Goal: Task Accomplishment & Management: Use online tool/utility

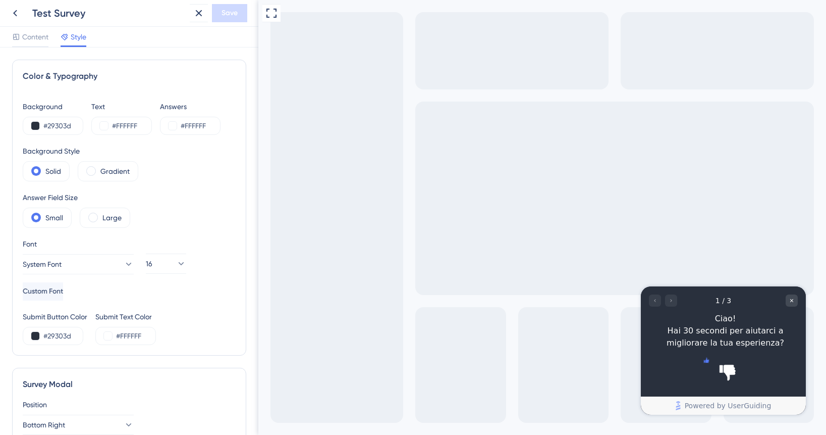
click at [704, 362] on icon "Rate thumbs up" at bounding box center [705, 359] width 5 height 5
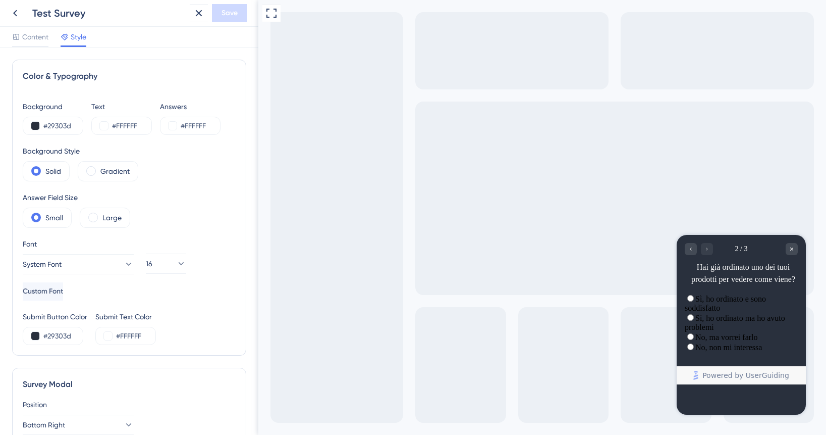
click at [723, 341] on label "No, ma vorrei farlo" at bounding box center [726, 337] width 63 height 9
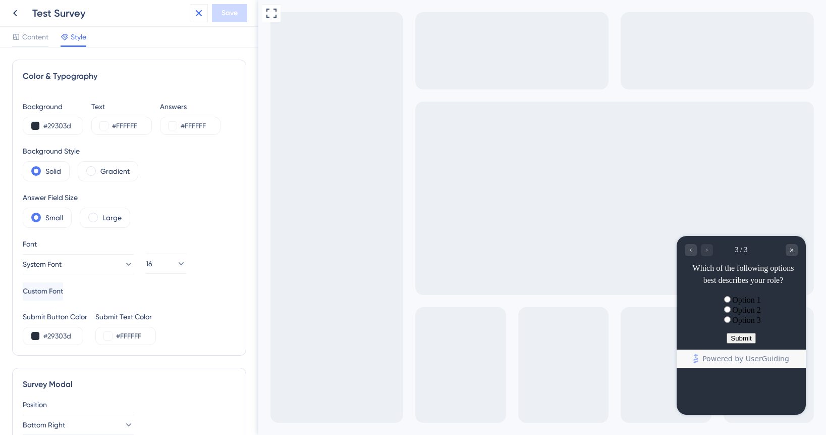
click at [201, 10] on icon at bounding box center [199, 13] width 12 height 12
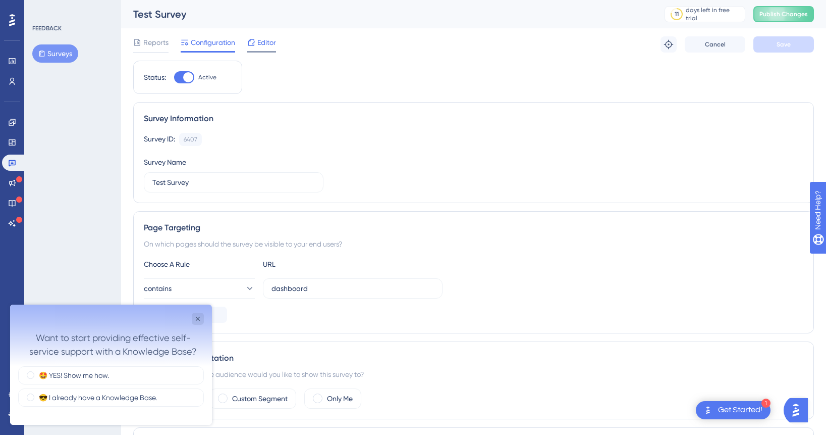
click at [262, 42] on span "Editor" at bounding box center [266, 42] width 19 height 12
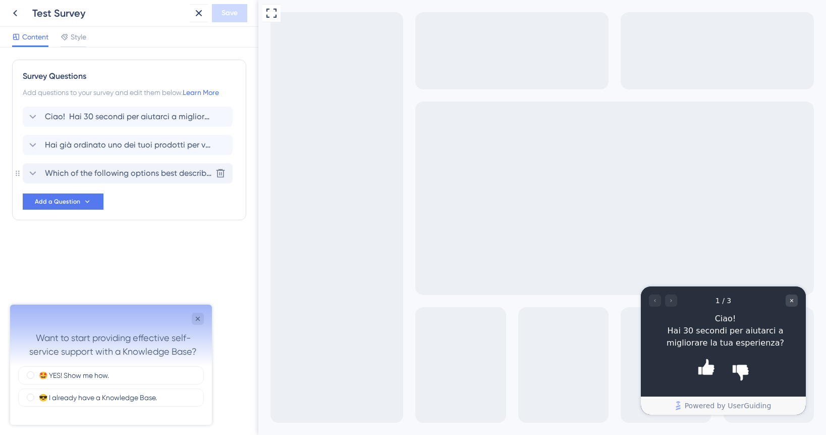
click at [169, 175] on span "Which of the following options best describes your role?" at bounding box center [128, 173] width 167 height 12
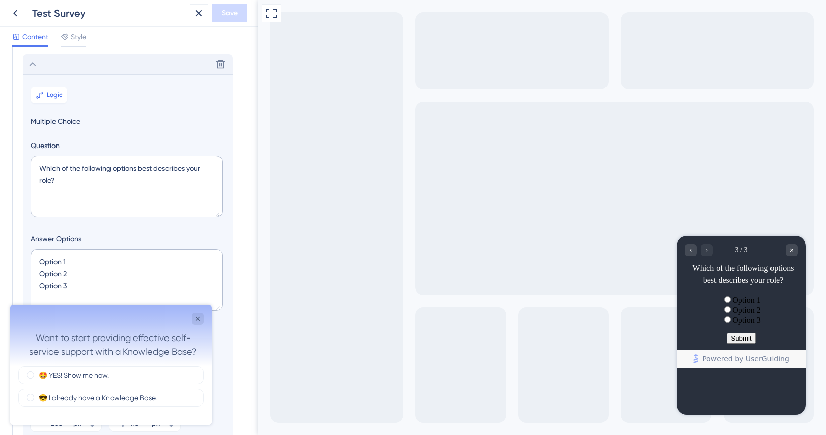
scroll to position [116, 0]
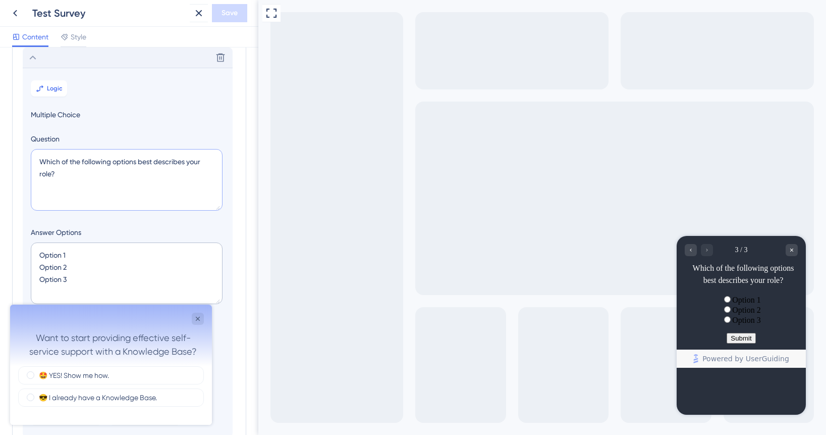
drag, startPoint x: 150, startPoint y: 195, endPoint x: 26, endPoint y: 117, distance: 146.5
click at [26, 117] on section "Logic Multiple Choice Question Which of the following options best describes yo…" at bounding box center [128, 252] width 210 height 369
paste textarea "Cosa ti ha frenato dall'ordinare il tuo prodotto finora"
type textarea "Cosa ti ha frenato dall'ordinare il tuo prodotto finora?"
click at [198, 318] on icon "Close survey" at bounding box center [198, 318] width 4 height 4
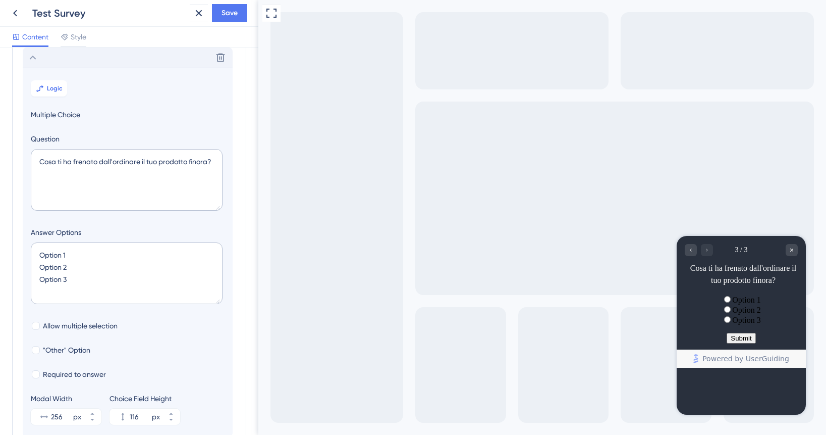
scroll to position [0, 0]
drag, startPoint x: 86, startPoint y: 279, endPoint x: 15, endPoint y: 226, distance: 88.3
click at [15, 226] on div "Survey Questions Add questions to your survey and edit them below. Learn More C…" at bounding box center [129, 208] width 234 height 529
paste textarea "☐ Prezzo troppo alto (anche con sconto) ☐ Non ho fiducia nella qualità di stamp…"
type textarea "☐ Prezzo troppo alto (anche con sconto) ☐ Non ho fiducia nella qualità di stamp…"
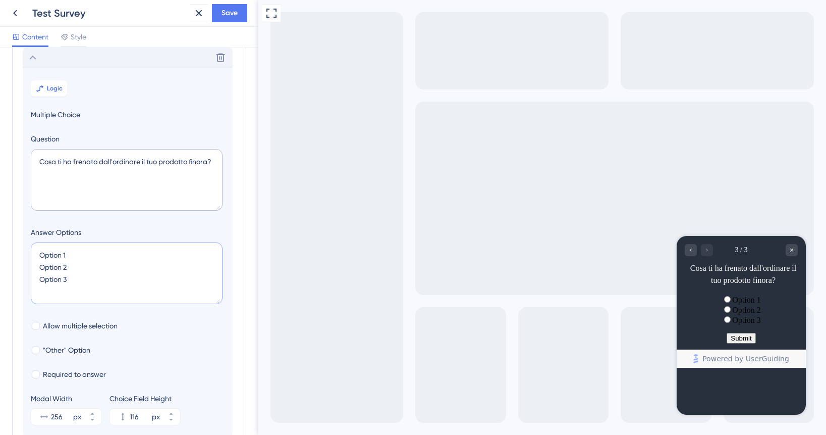
type input "316"
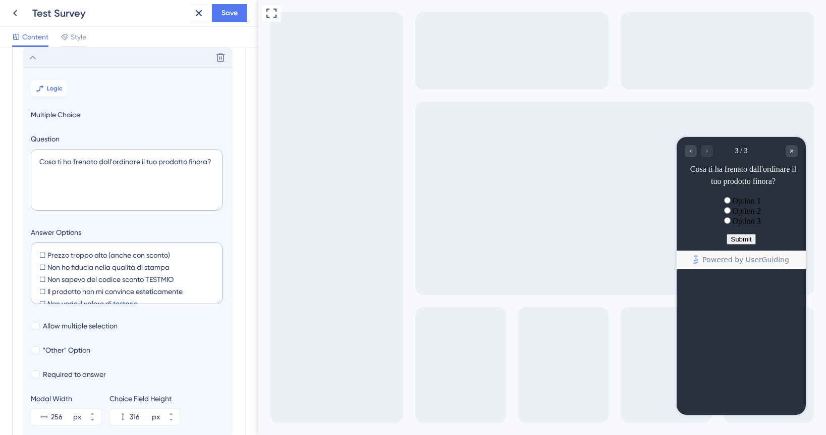
scroll to position [40, 0]
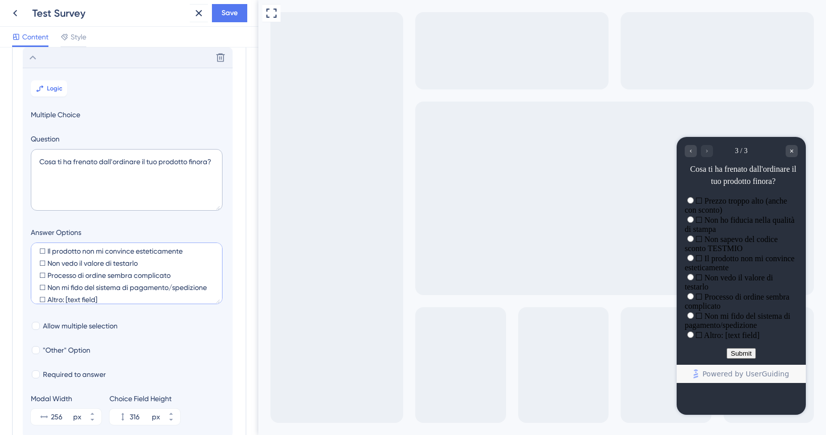
click at [60, 260] on textarea "☐ Prezzo troppo alto (anche con sconto) ☐ Non ho fiducia nella qualità di stamp…" at bounding box center [127, 273] width 192 height 62
click at [50, 252] on textarea "☐ Prezzo troppo alto (anche con sconto) ☐ Non ho fiducia nella qualità di stamp…" at bounding box center [127, 273] width 192 height 62
click at [157, 274] on textarea "Prezzo troppo alto (anche con sconto) Non ho fiducia nella qualità di stampa No…" at bounding box center [127, 273] width 192 height 62
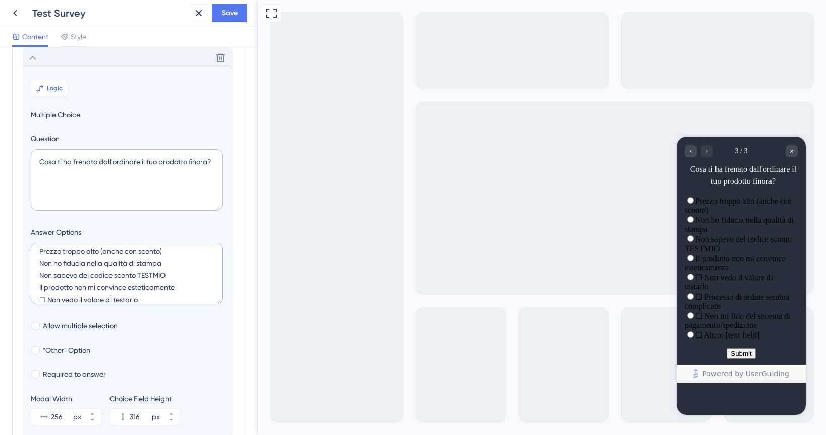
click at [157, 274] on textarea "Prezzo troppo alto (anche con sconto) Non ho fiducia nella qualità di stampa No…" at bounding box center [127, 273] width 192 height 62
click at [101, 289] on textarea "Prezzo troppo alto (anche con sconto) Non ho fiducia nella qualità di stampa No…" at bounding box center [127, 273] width 192 height 62
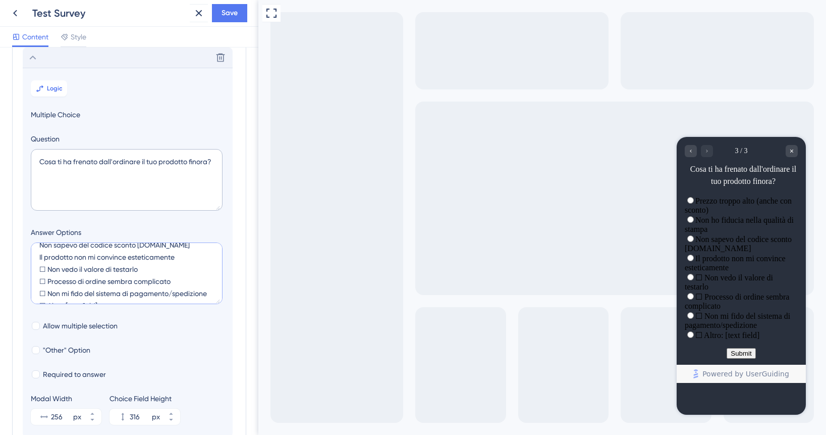
scroll to position [36, 0]
click at [49, 265] on textarea "Prezzo troppo alto (anche con sconto) Non ho fiducia nella qualità di stampa No…" at bounding box center [127, 273] width 192 height 62
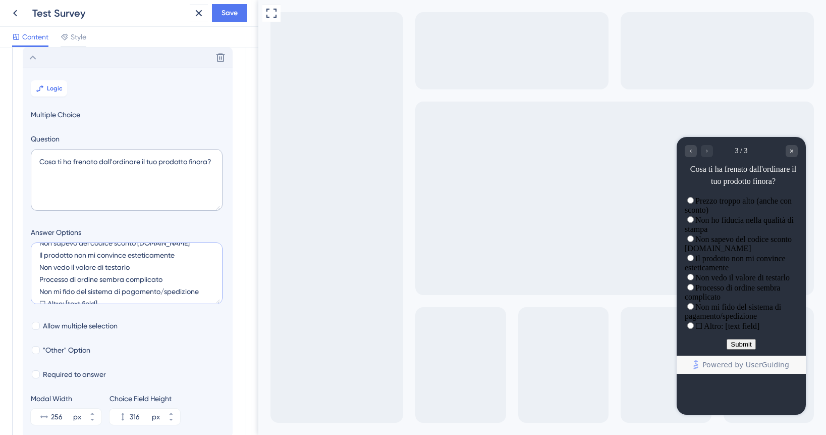
scroll to position [40, 0]
click at [106, 305] on div "Prezzo troppo alto (anche con sconto) Non ho fiducia nella qualità di stampa No…" at bounding box center [127, 274] width 192 height 65
click at [106, 298] on textarea "Prezzo troppo alto (anche con sconto) Non ho fiducia nella qualità di stampa No…" at bounding box center [127, 273] width 192 height 62
type textarea "Prezzo troppo alto (anche con sconto) Non ho fiducia nella qualità di stampa No…"
type input "276"
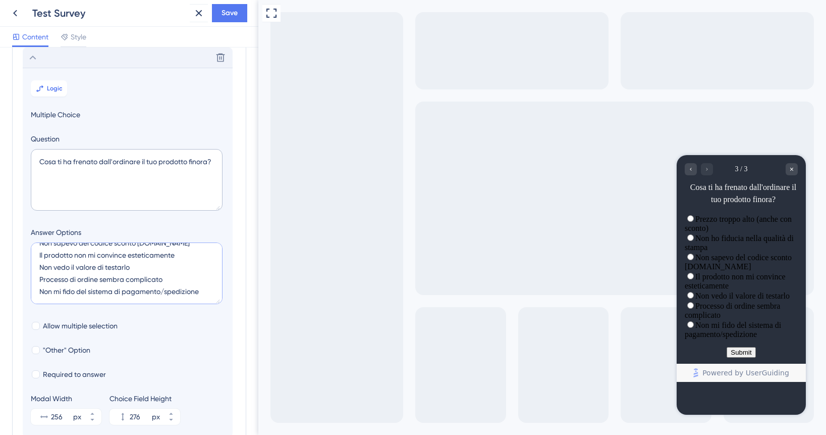
scroll to position [36, 0]
type textarea "Prezzo troppo alto (anche con sconto) Non ho fiducia nella qualità di stampa No…"
click at [59, 354] on span ""Other" Option" at bounding box center [66, 350] width 47 height 12
checkbox input "true"
type input "324"
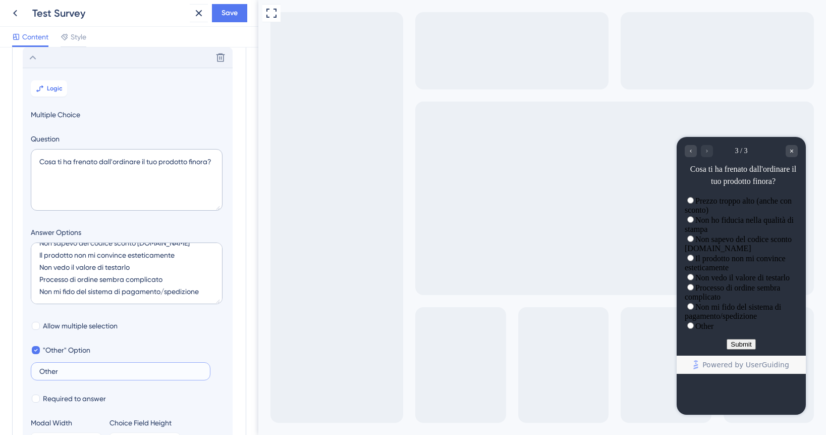
drag, startPoint x: 87, startPoint y: 373, endPoint x: 22, endPoint y: 362, distance: 66.1
click at [22, 362] on div "Survey Questions Add questions to your survey and edit them below. Learn More C…" at bounding box center [129, 221] width 234 height 554
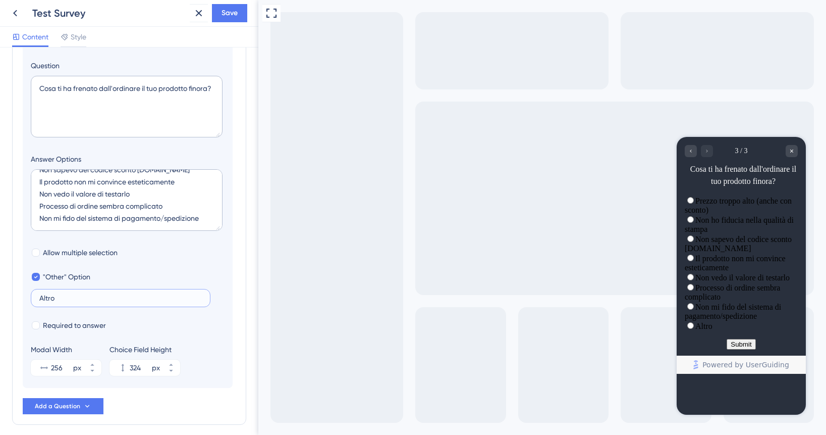
scroll to position [195, 0]
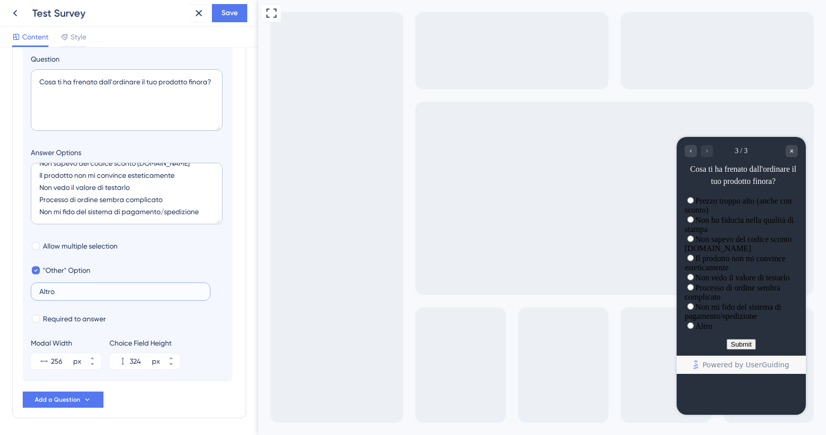
type input "Altro"
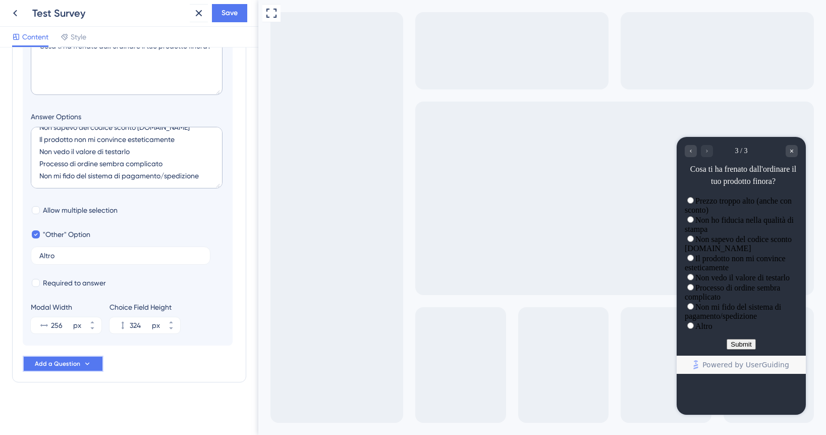
click at [87, 362] on icon at bounding box center [87, 363] width 8 height 8
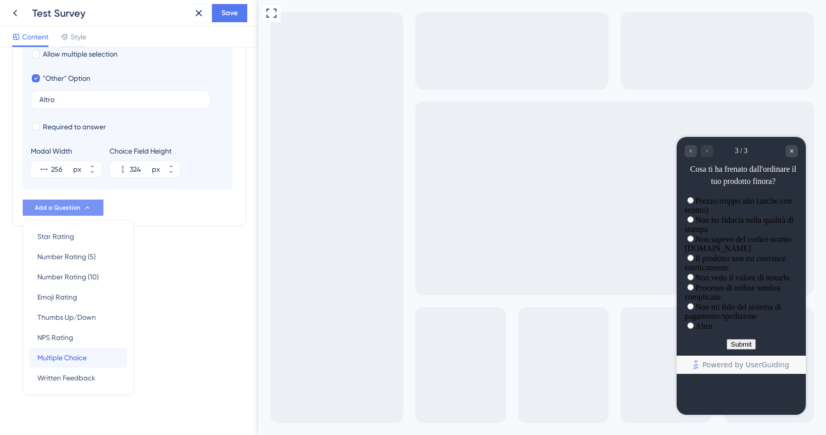
click at [77, 358] on span "Multiple Choice" at bounding box center [61, 357] width 49 height 12
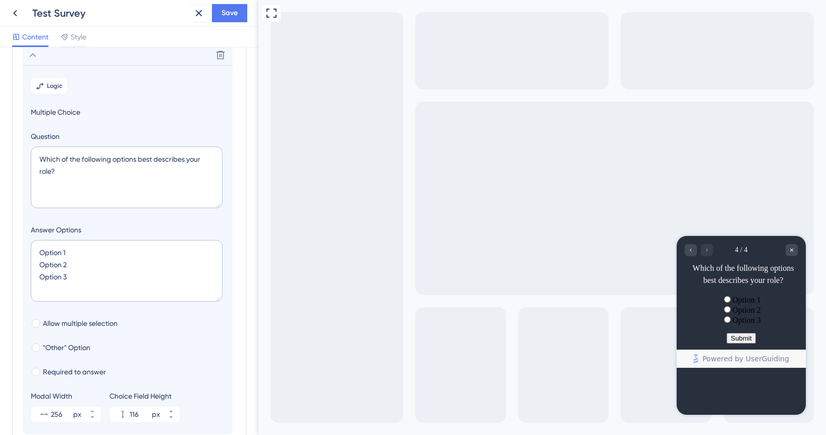
scroll to position [144, 0]
drag, startPoint x: 100, startPoint y: 183, endPoint x: -4, endPoint y: 121, distance: 121.3
click at [0, 0] on html "Test Survey Save Content Style Survey Questions Add questions to your survey an…" at bounding box center [413, 0] width 826 height 0
paste textarea "Se il primo ordine fosse completamente GRATIS, lo faresti"
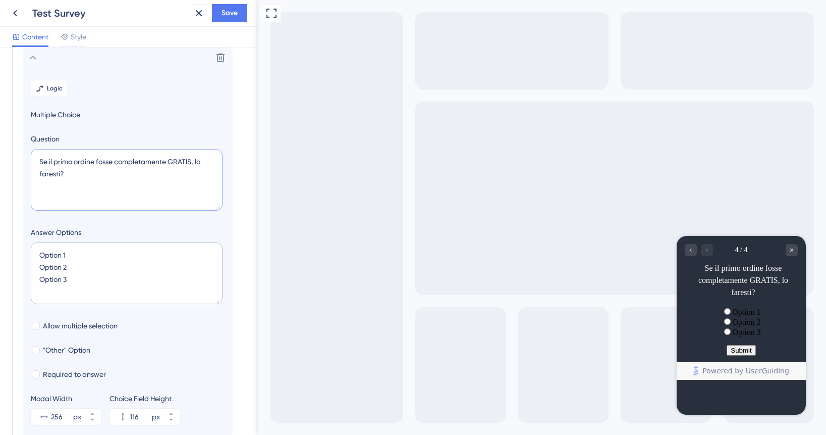
type textarea "Se il primo ordine fosse completamente GRATIS, lo faresti?"
drag, startPoint x: 150, startPoint y: 275, endPoint x: 37, endPoint y: 231, distance: 121.0
click at [37, 231] on div "Answer Options Option 1 Option 2 Option 3" at bounding box center [128, 266] width 194 height 81
paste textarea "☐ Sì, subito ☐ Sì, ma con riserve ☐ Probabilmente no ☐ No, mai"
type textarea "☐ Sì, subito ☐ Sì, ma con riserve ☐ Probabilmente no ☐ No, mai"
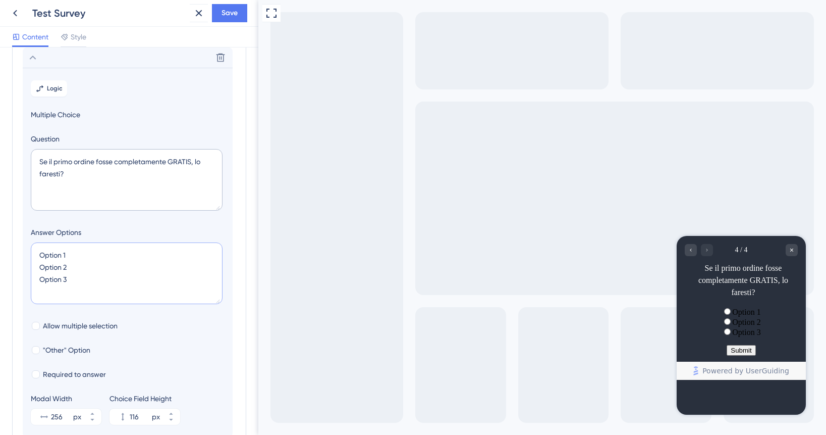
type input "156"
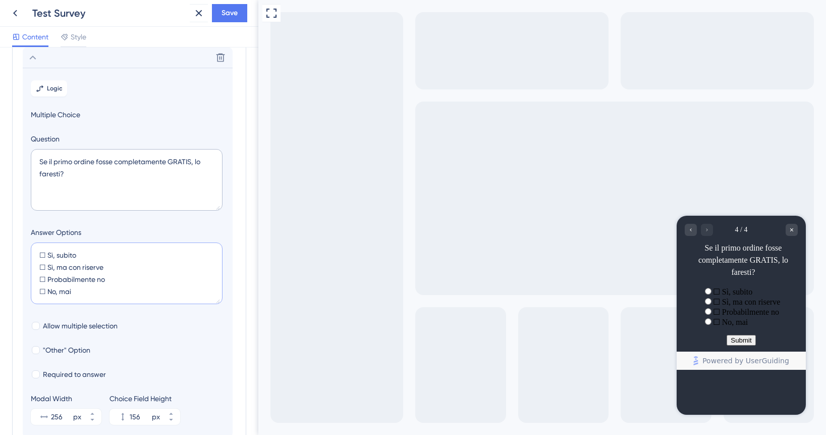
click at [45, 292] on textarea "☐ Sì, subito ☐ Sì, ma con riserve ☐ Probabilmente no ☐ No, mai" at bounding box center [127, 273] width 192 height 62
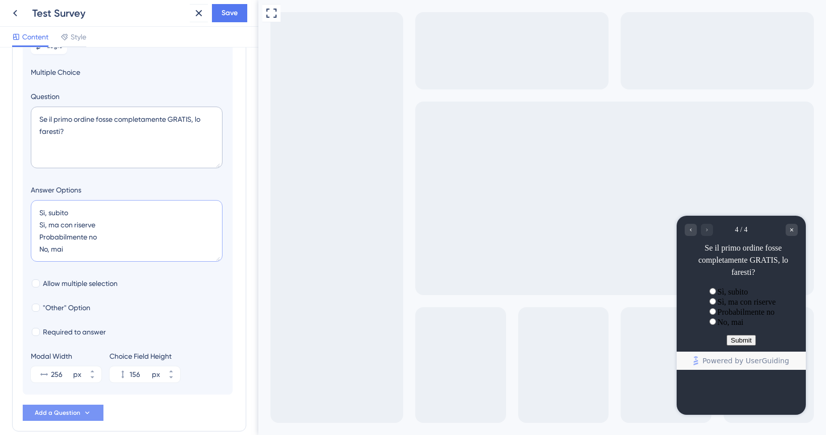
scroll to position [236, 0]
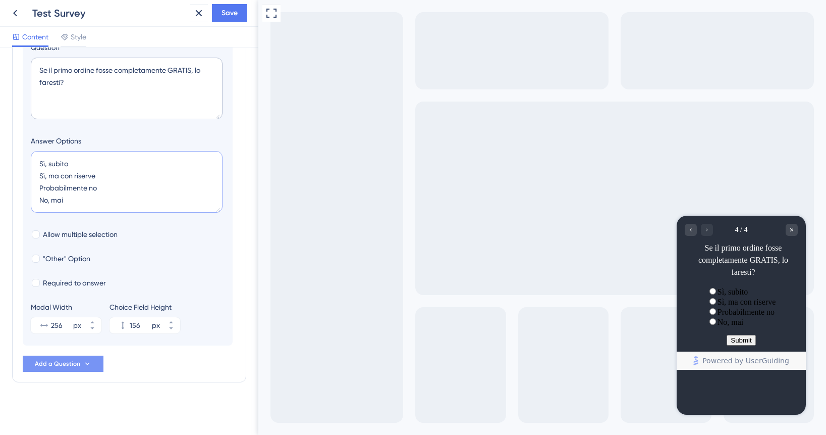
type textarea "Sì, subito Sì, ma con riserve Probabilmente no No, mai"
click at [81, 358] on button "Add a Question" at bounding box center [63, 363] width 81 height 16
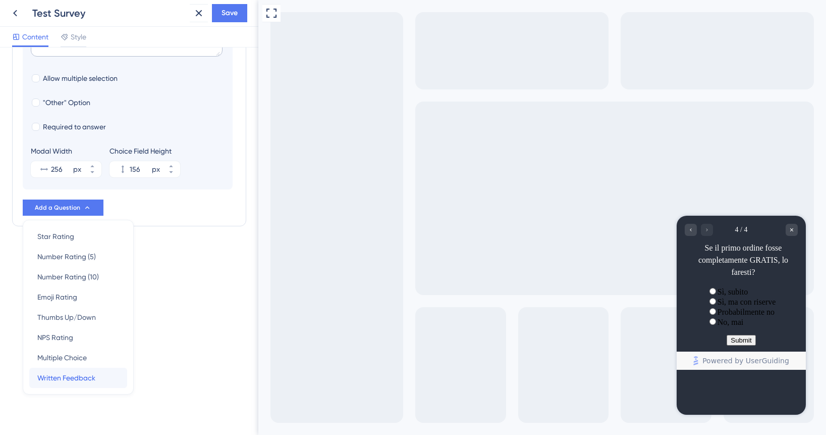
click at [81, 379] on span "Written Feedback" at bounding box center [66, 377] width 58 height 12
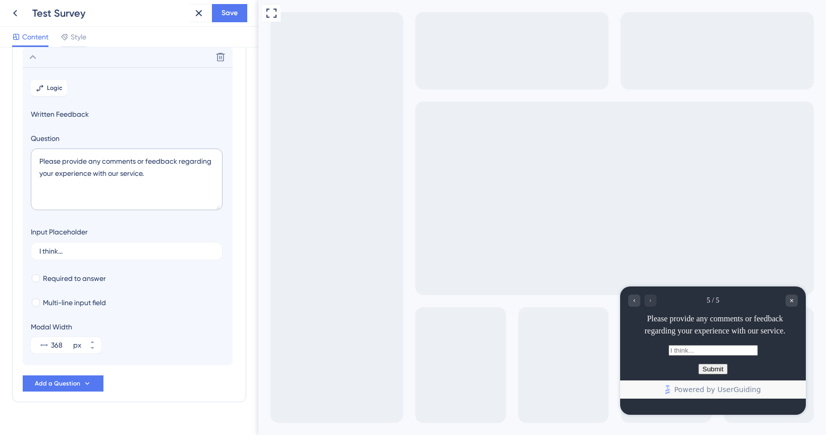
scroll to position [172, 0]
drag, startPoint x: 161, startPoint y: 181, endPoint x: 9, endPoint y: 138, distance: 158.5
click at [9, 138] on div "Survey Questions Add questions to your survey and edit them below. Learn More C…" at bounding box center [129, 240] width 258 height 387
paste textarea "[PERSON_NAME] dovremmo cambiare per farti sentire confident nell'ordinare?"
type textarea "[PERSON_NAME] dovremmo cambiare per farti sentire confident nell'ordinare?"
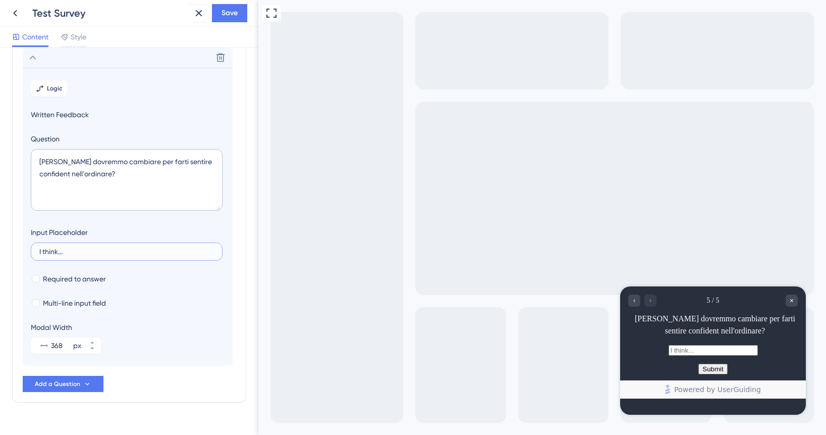
drag, startPoint x: 103, startPoint y: 252, endPoint x: 36, endPoint y: 226, distance: 71.6
click at [36, 226] on div "Input Placeholder I think..." at bounding box center [127, 243] width 192 height 34
type input "Penso che potreste..."
click at [102, 304] on span "Multi-line input field" at bounding box center [74, 303] width 63 height 12
checkbox input "true"
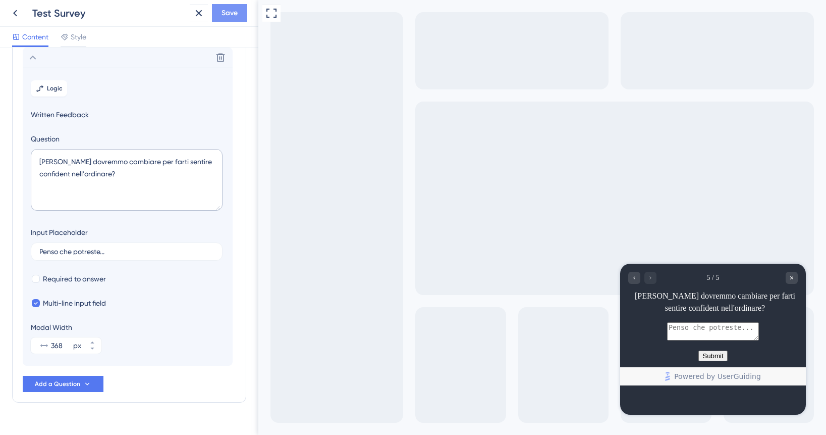
click at [229, 17] on span "Save" at bounding box center [230, 13] width 16 height 12
click at [189, 194] on textarea "[PERSON_NAME] dovremmo cambiare per farti sentire confident nell'ordinare?" at bounding box center [127, 180] width 192 height 62
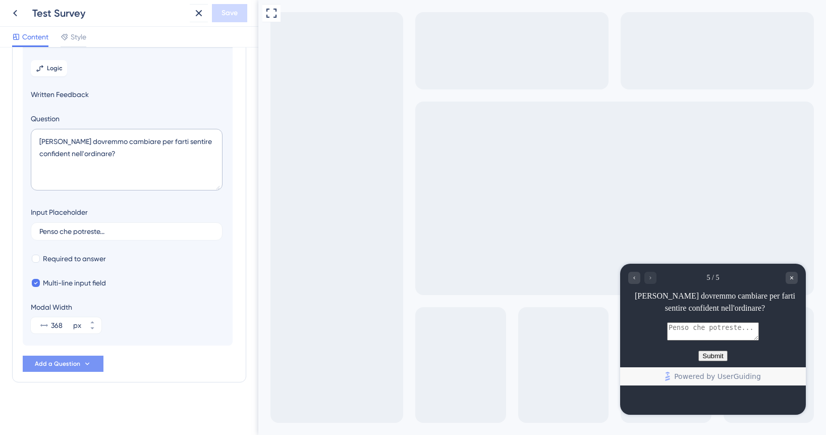
click at [93, 362] on button "Add a Question" at bounding box center [63, 363] width 81 height 16
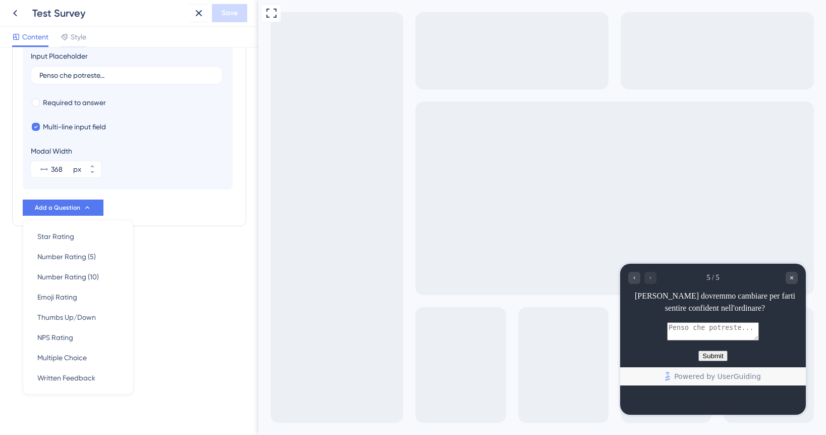
click at [168, 277] on div "Survey Questions Add questions to your survey and edit them below. Learn More C…" at bounding box center [129, 240] width 258 height 387
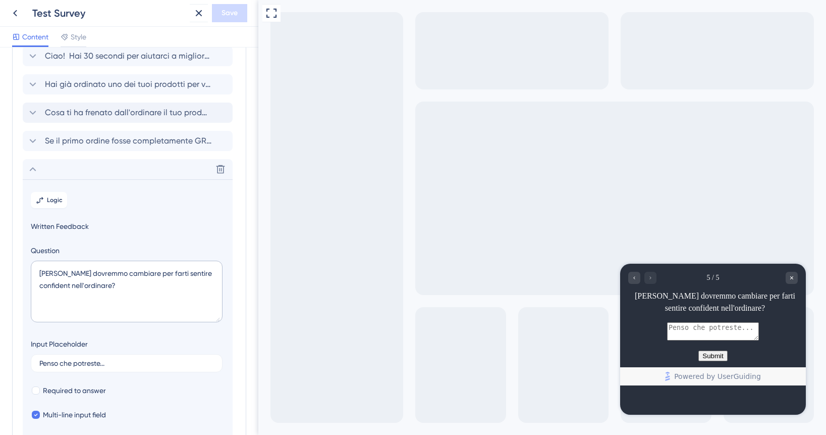
scroll to position [0, 0]
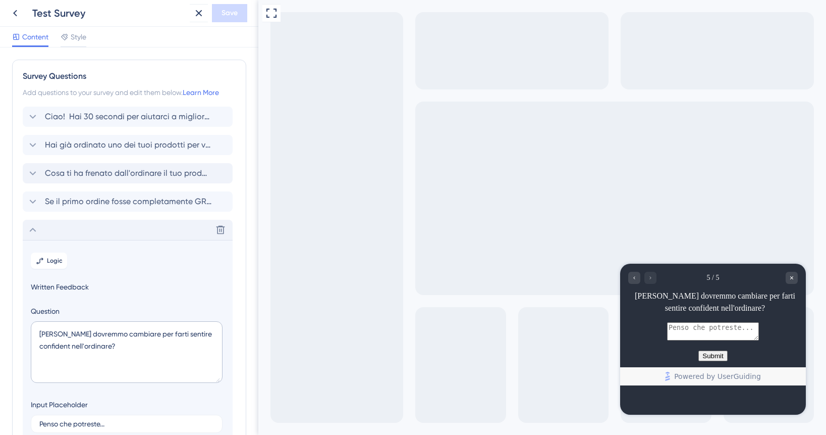
click at [30, 226] on icon at bounding box center [33, 230] width 12 height 12
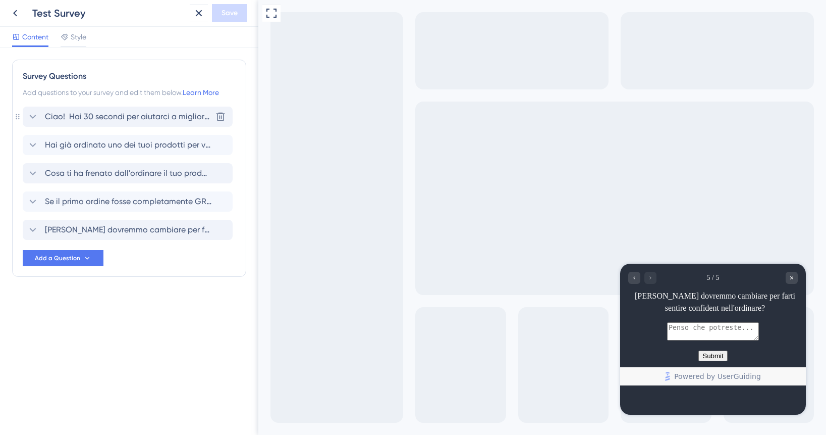
click at [34, 116] on icon at bounding box center [33, 117] width 7 height 4
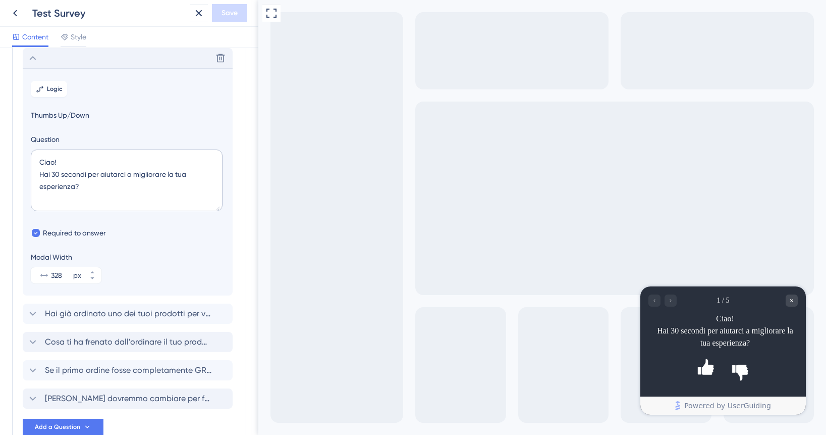
scroll to position [59, 0]
click at [54, 90] on span "Logic" at bounding box center [55, 88] width 16 height 8
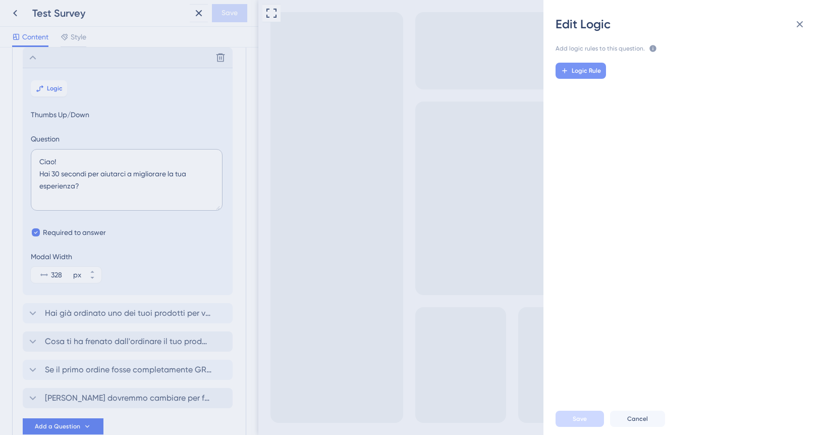
click at [588, 68] on span "Logic Rule" at bounding box center [586, 71] width 29 height 8
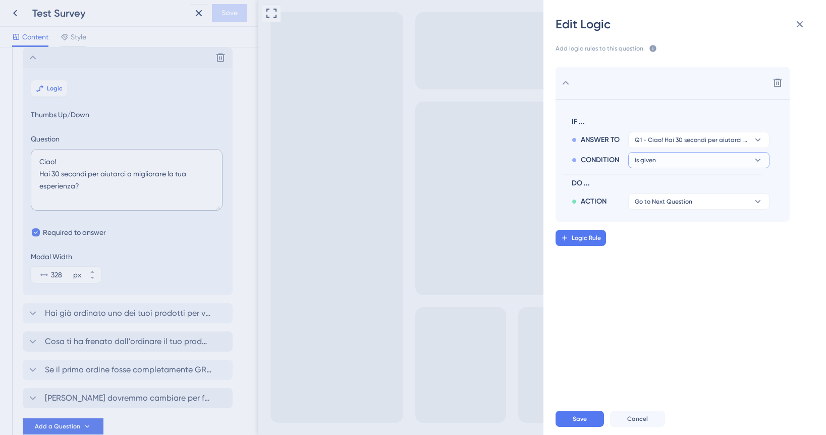
click at [658, 160] on button "is given" at bounding box center [698, 160] width 141 height 16
click at [659, 236] on div "is is" at bounding box center [699, 229] width 120 height 20
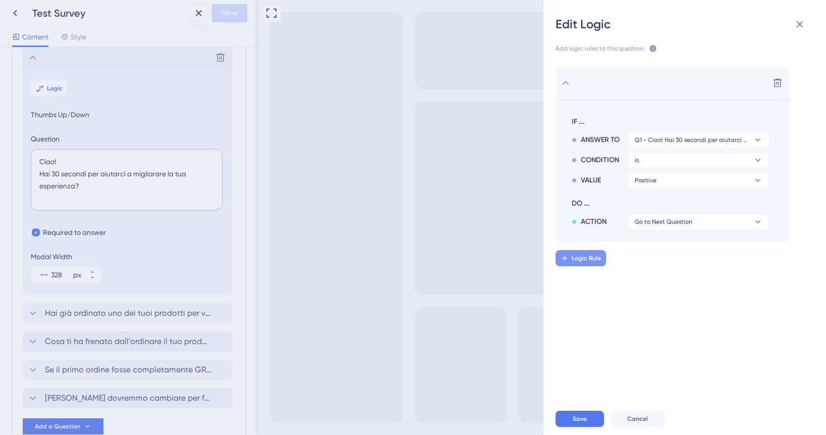
click at [586, 260] on span "Logic Rule" at bounding box center [586, 258] width 29 height 8
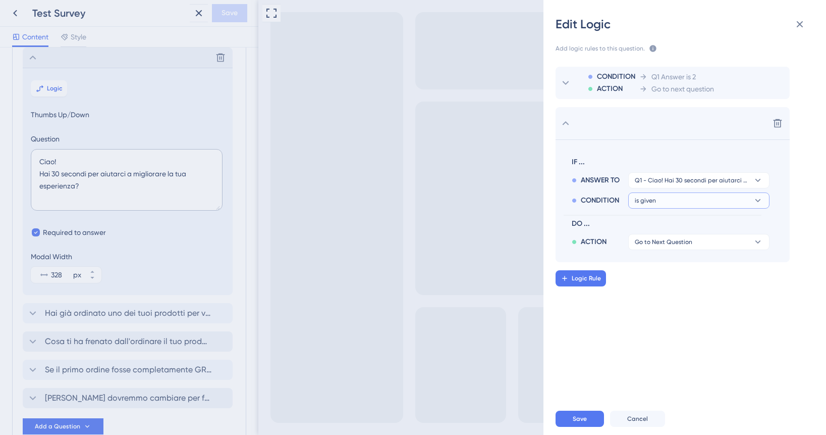
click at [667, 202] on button "is given" at bounding box center [698, 200] width 141 height 16
click at [669, 203] on button "is given" at bounding box center [698, 200] width 141 height 16
click at [664, 293] on div "is not is not" at bounding box center [699, 290] width 120 height 20
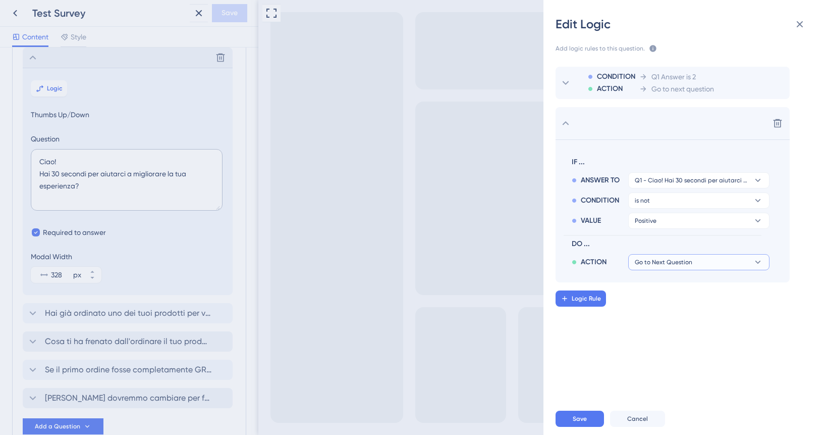
click at [668, 265] on span "Go to Next Question" at bounding box center [664, 262] width 58 height 8
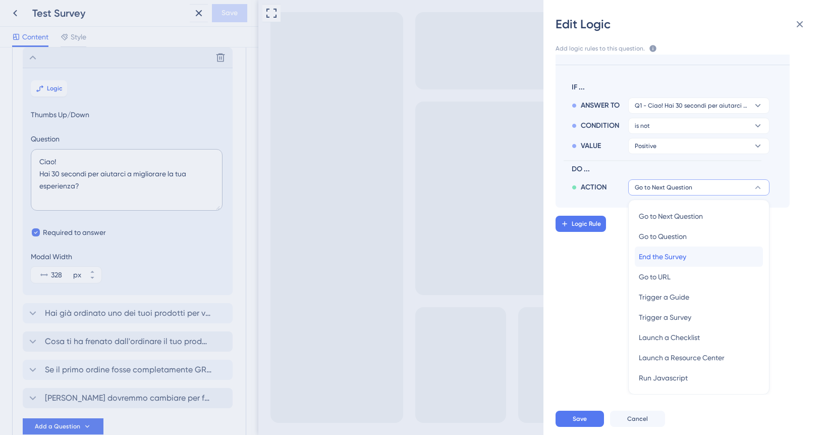
click at [669, 257] on span "End the Survey" at bounding box center [662, 256] width 47 height 12
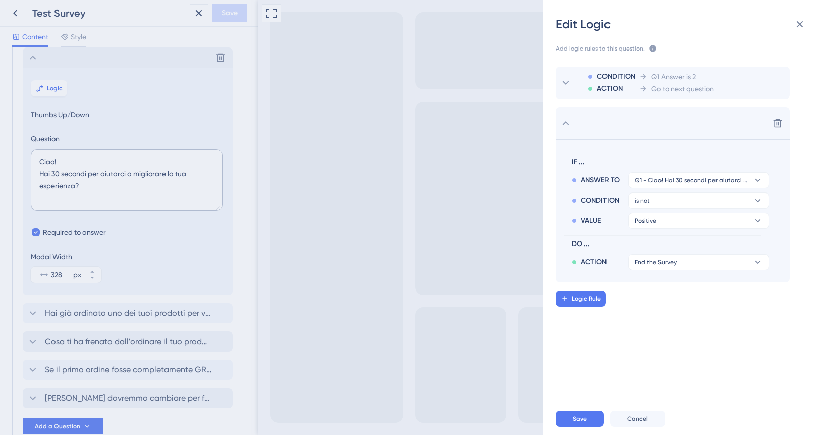
scroll to position [0, 0]
click at [587, 414] on button "Save" at bounding box center [580, 418] width 48 height 16
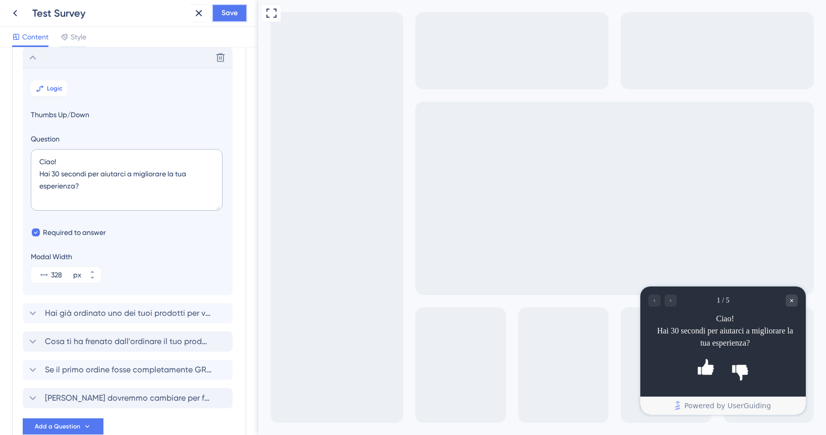
click at [227, 13] on span "Save" at bounding box center [230, 13] width 16 height 12
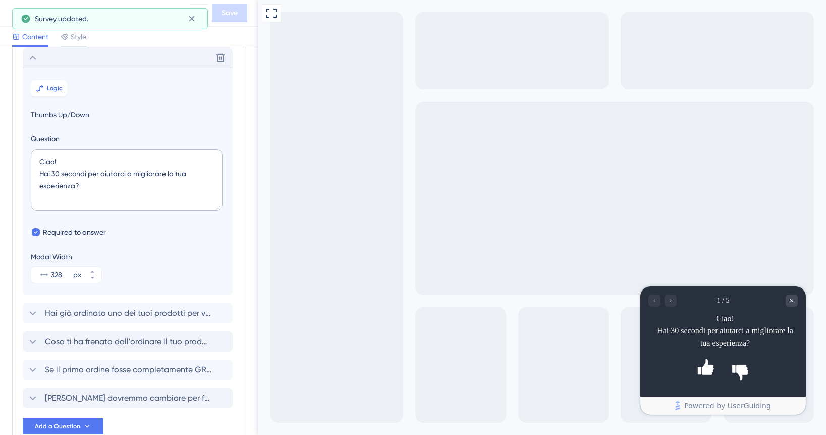
click at [222, 36] on div "Content Style" at bounding box center [129, 37] width 258 height 21
click at [191, 18] on icon at bounding box center [192, 19] width 10 height 10
click at [203, 16] on icon at bounding box center [199, 13] width 12 height 12
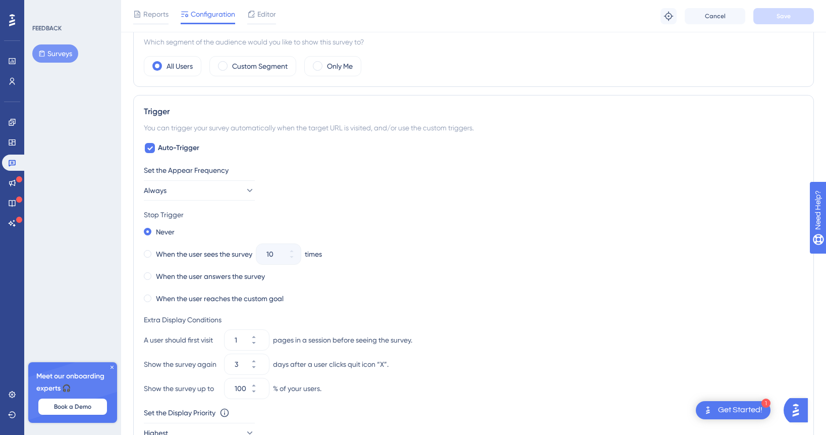
scroll to position [337, 0]
click at [265, 65] on label "Custom Segment" at bounding box center [260, 65] width 56 height 12
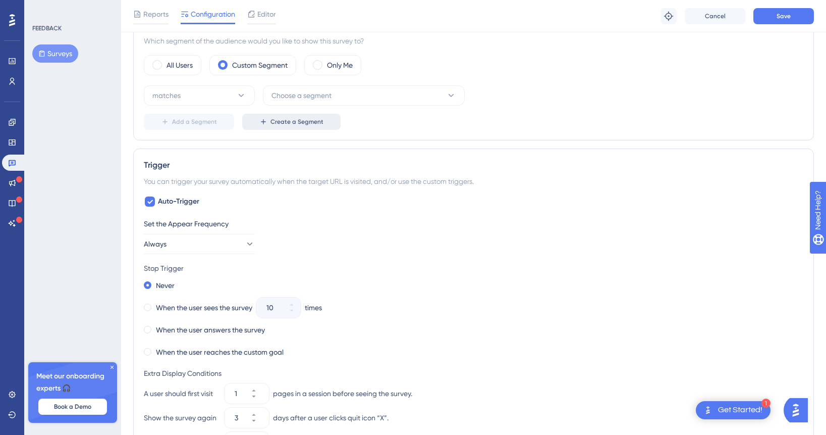
click at [265, 118] on icon at bounding box center [263, 122] width 8 height 8
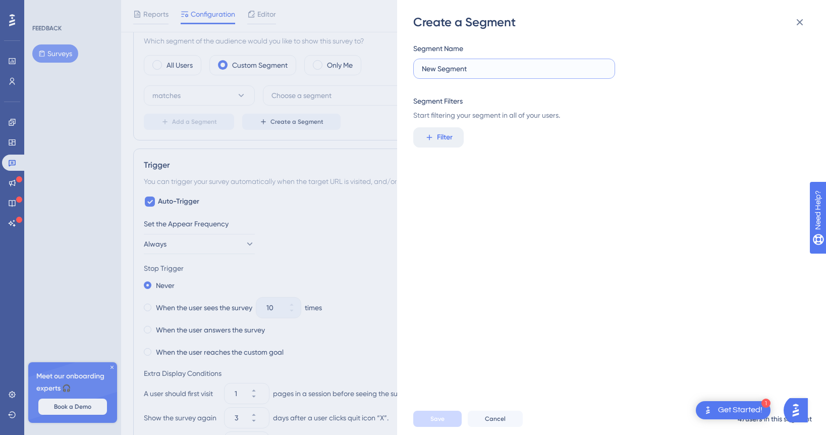
click at [493, 65] on input "New Segment" at bounding box center [514, 68] width 185 height 11
click at [440, 143] on button "Filter" at bounding box center [438, 137] width 50 height 20
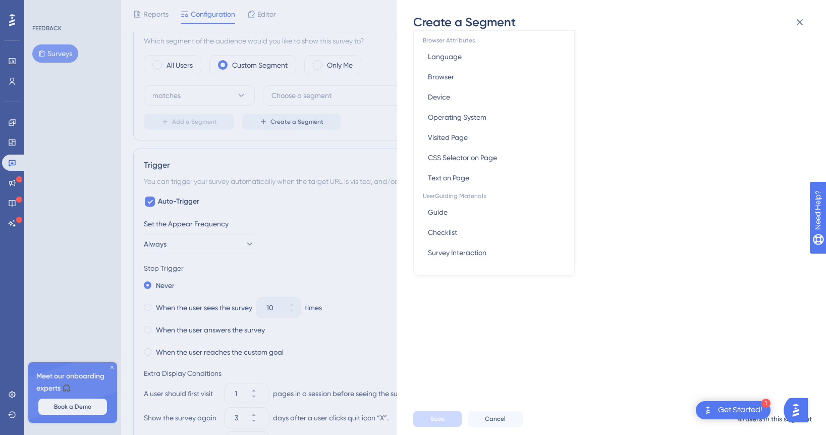
scroll to position [0, 0]
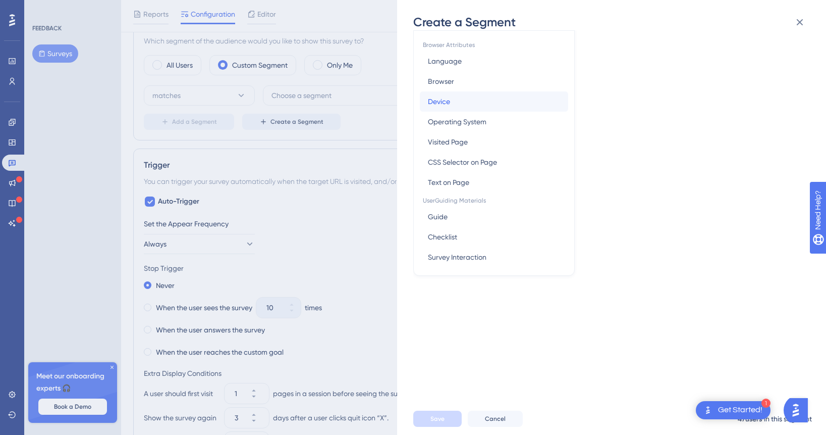
click at [478, 106] on button "[PERSON_NAME]" at bounding box center [494, 101] width 148 height 20
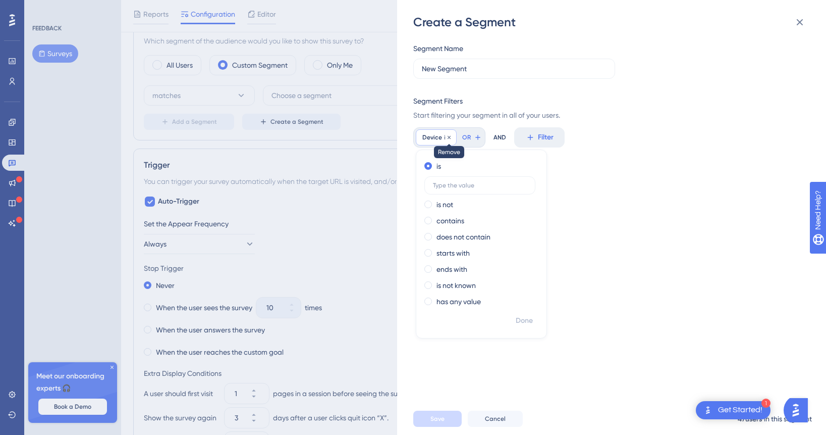
click at [450, 138] on icon at bounding box center [449, 137] width 6 height 6
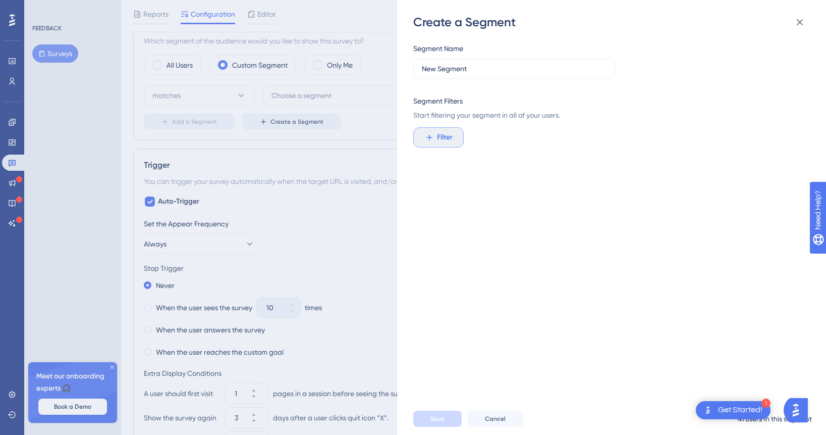
click at [430, 139] on icon at bounding box center [429, 137] width 9 height 9
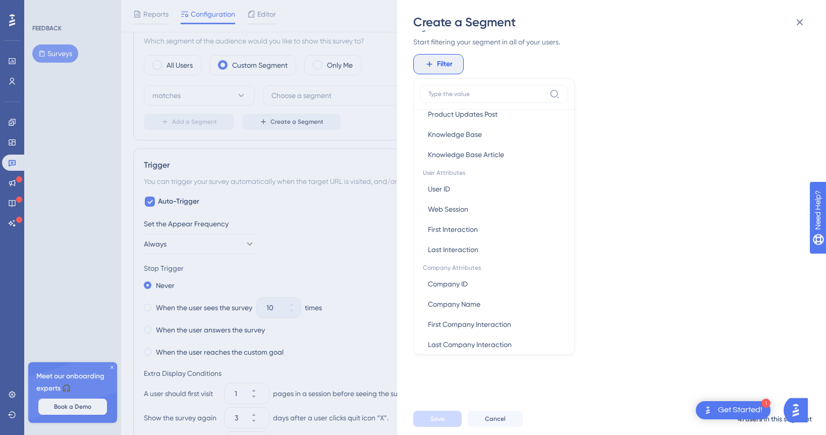
scroll to position [411, 0]
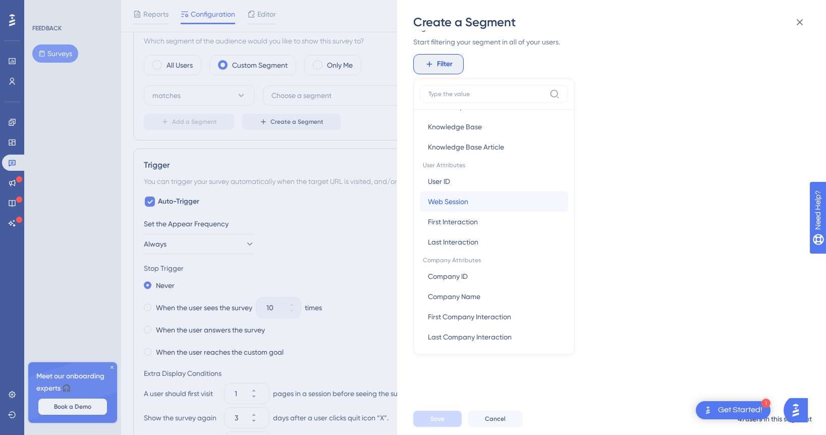
click at [471, 199] on button "Web Session Web Session" at bounding box center [494, 201] width 148 height 20
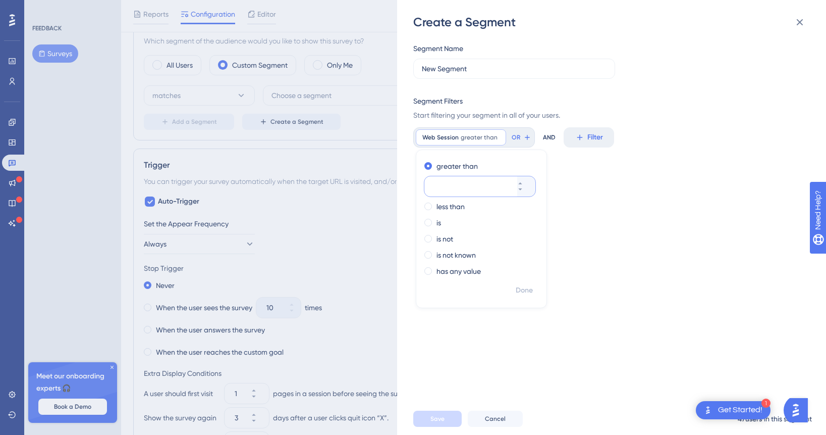
scroll to position [0, 0]
click at [432, 223] on div "is" at bounding box center [479, 222] width 110 height 12
click at [469, 223] on input "number" at bounding box center [475, 218] width 81 height 12
click at [523, 221] on icon at bounding box center [520, 222] width 6 height 6
click at [523, 214] on icon at bounding box center [520, 215] width 6 height 6
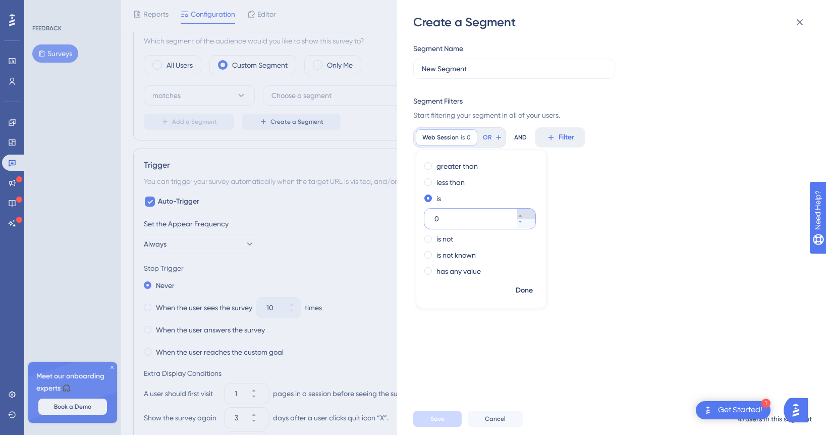
click at [523, 214] on icon at bounding box center [520, 215] width 6 height 6
type input "2"
click at [562, 262] on div "Segment Name New Segment Segment Filters Start filtering your segment in all of…" at bounding box center [616, 216] width 407 height 372
click at [496, 417] on span "Cancel" at bounding box center [495, 418] width 21 height 8
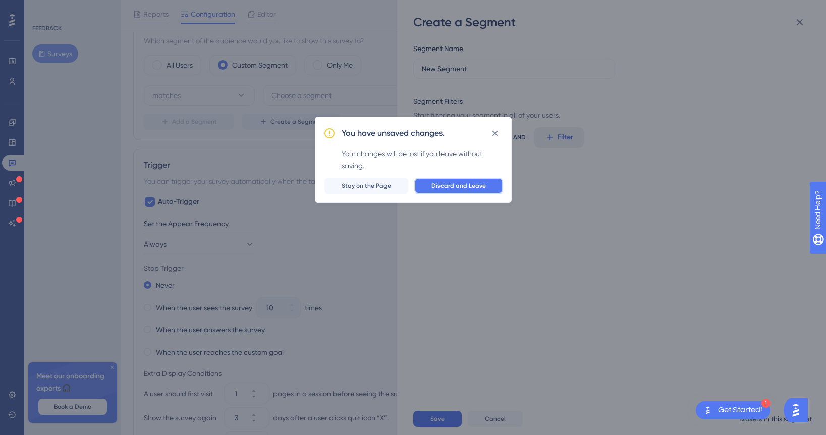
click at [464, 186] on span "Discard and Leave" at bounding box center [458, 186] width 55 height 8
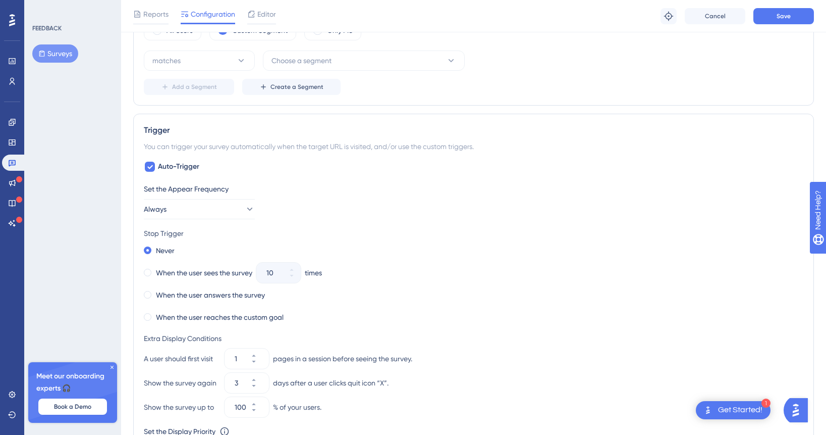
scroll to position [376, 0]
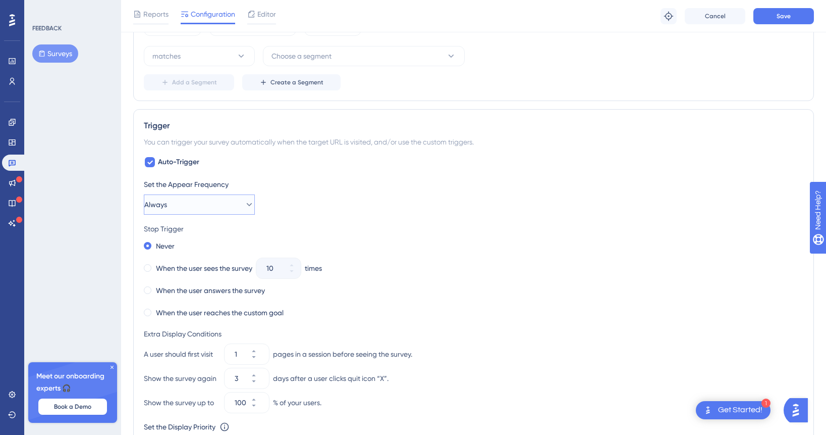
click at [214, 196] on button "Always" at bounding box center [199, 204] width 111 height 20
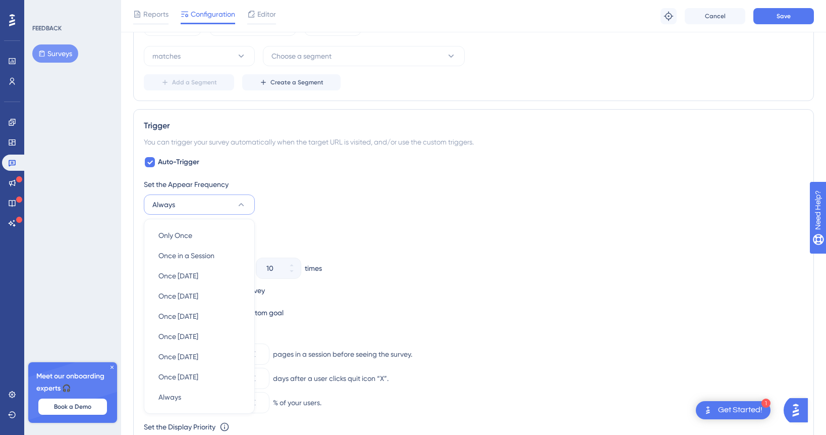
scroll to position [473, 0]
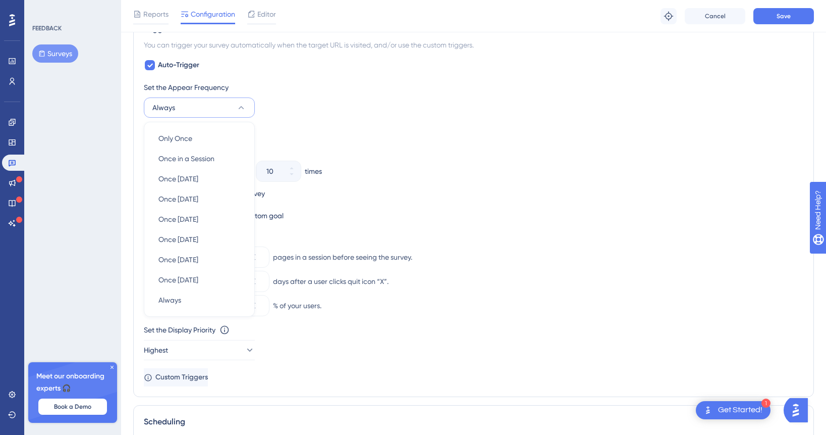
click at [333, 129] on div "Stop Trigger" at bounding box center [474, 132] width 660 height 12
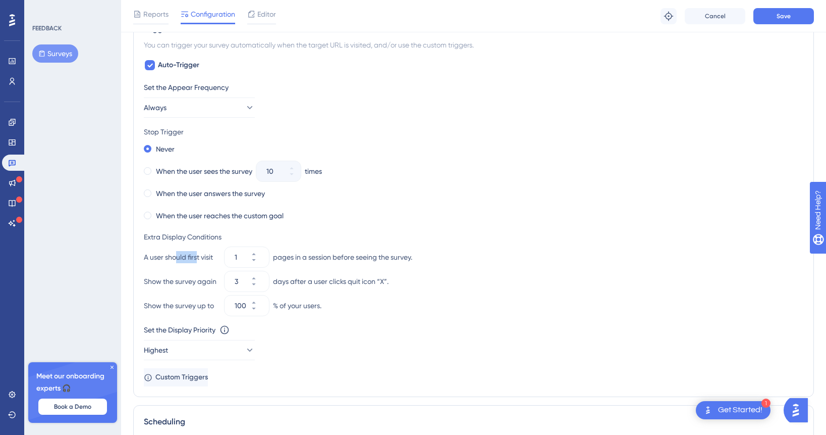
drag, startPoint x: 175, startPoint y: 256, endPoint x: 198, endPoint y: 258, distance: 22.8
click at [198, 258] on div "A user should first visit" at bounding box center [182, 257] width 77 height 12
drag, startPoint x: 205, startPoint y: 259, endPoint x: 170, endPoint y: 260, distance: 35.8
click at [170, 260] on div "A user should first visit" at bounding box center [182, 257] width 77 height 12
drag, startPoint x: 160, startPoint y: 278, endPoint x: 186, endPoint y: 277, distance: 26.2
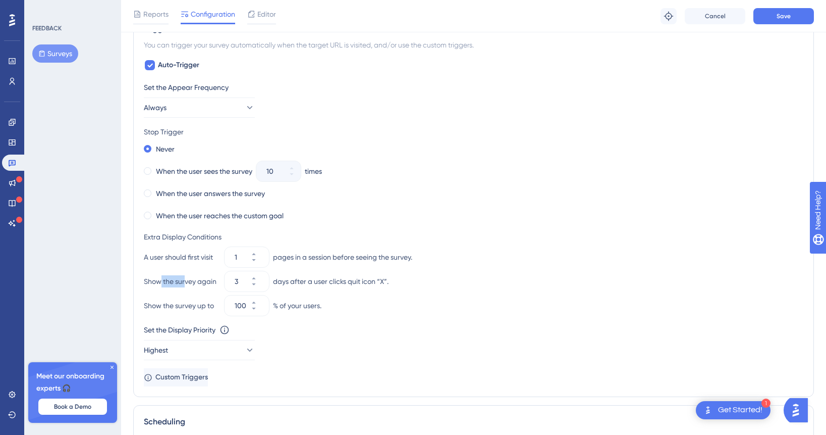
click at [186, 277] on div "Show the survey again" at bounding box center [182, 281] width 77 height 12
drag, startPoint x: 199, startPoint y: 282, endPoint x: 170, endPoint y: 282, distance: 29.3
click at [170, 282] on div "Show the survey again" at bounding box center [182, 281] width 77 height 12
click at [257, 252] on icon at bounding box center [254, 254] width 6 height 6
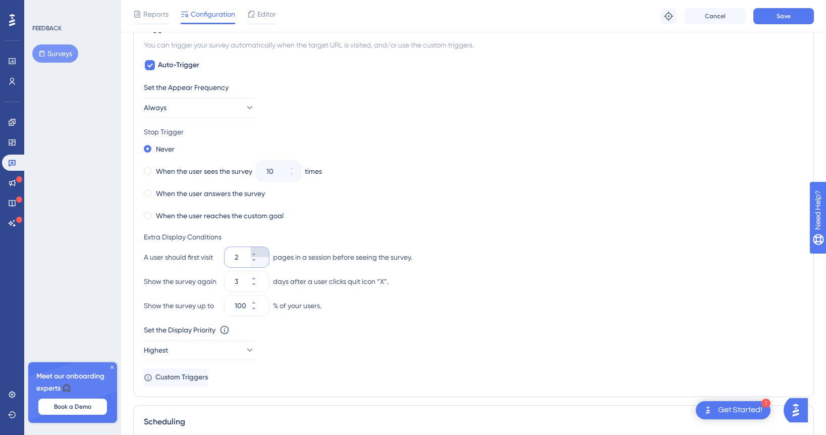
type input "3"
drag, startPoint x: 156, startPoint y: 282, endPoint x: 204, endPoint y: 282, distance: 48.4
click at [204, 282] on div "Show the survey again" at bounding box center [182, 281] width 77 height 12
click at [796, 18] on button "Save" at bounding box center [783, 16] width 61 height 16
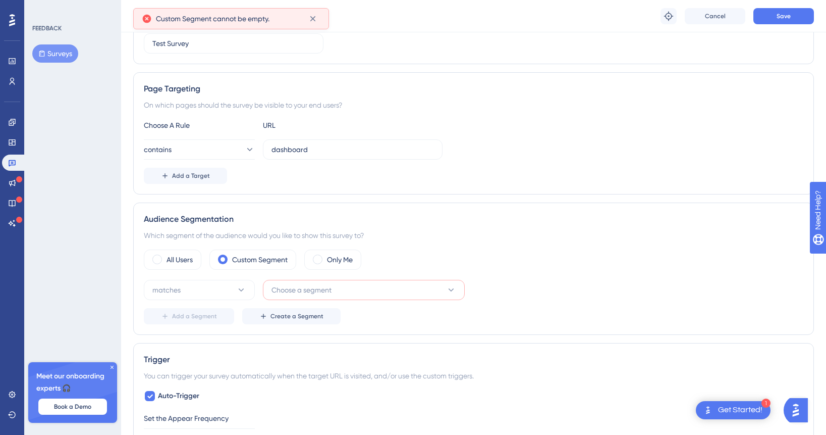
scroll to position [138, 0]
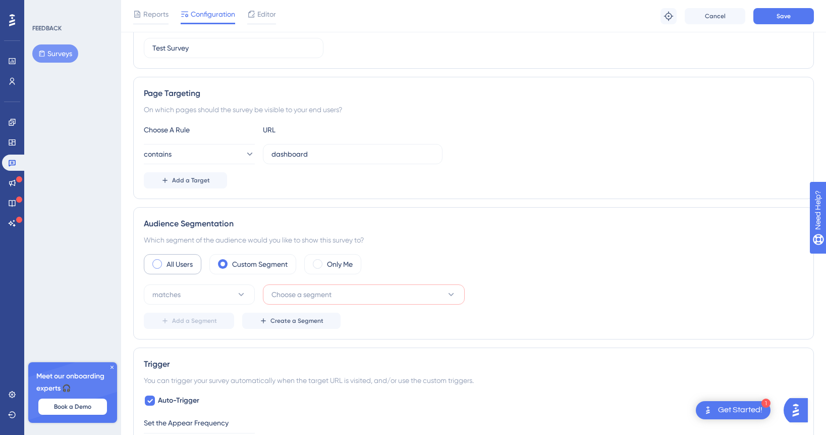
click at [190, 266] on label "All Users" at bounding box center [180, 264] width 26 height 12
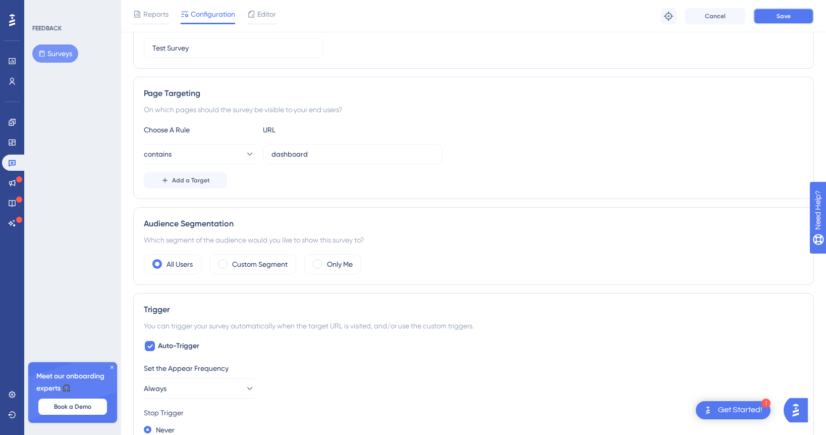
click at [786, 12] on span "Save" at bounding box center [784, 16] width 14 height 8
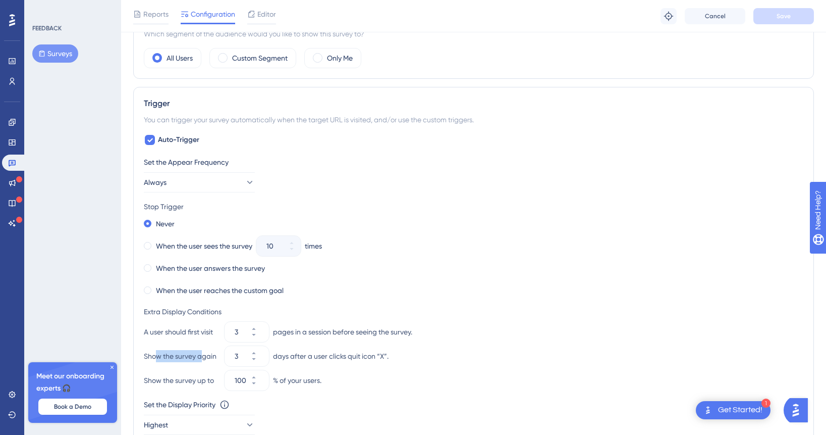
scroll to position [311, 0]
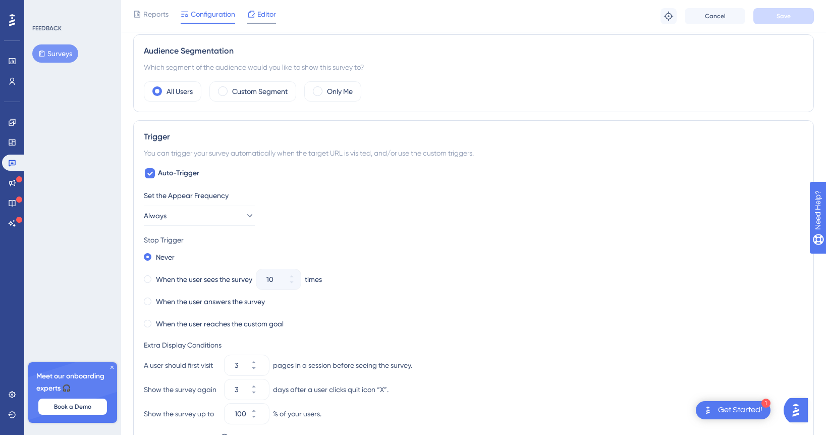
click at [262, 13] on span "Editor" at bounding box center [266, 14] width 19 height 12
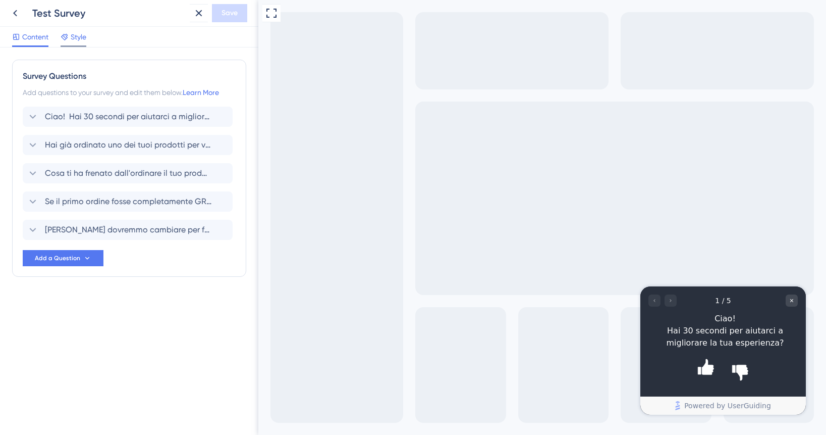
click at [84, 39] on span "Style" at bounding box center [79, 37] width 16 height 12
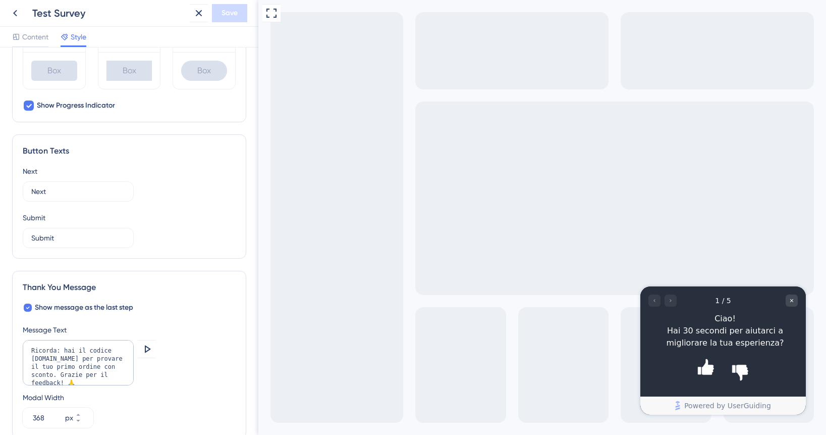
scroll to position [509, 0]
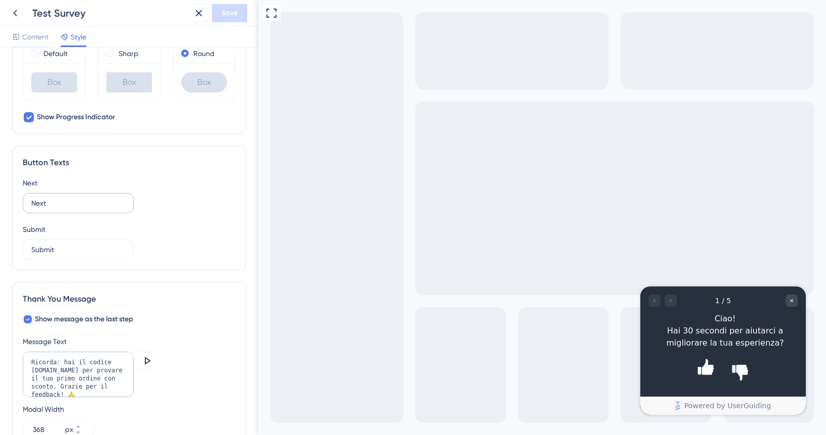
click at [69, 209] on label "Next" at bounding box center [78, 203] width 111 height 20
click at [69, 208] on input "Next" at bounding box center [78, 202] width 94 height 11
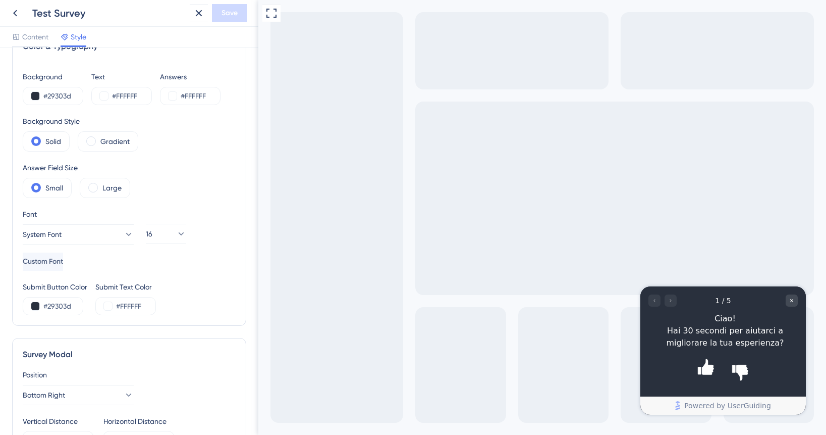
scroll to position [0, 0]
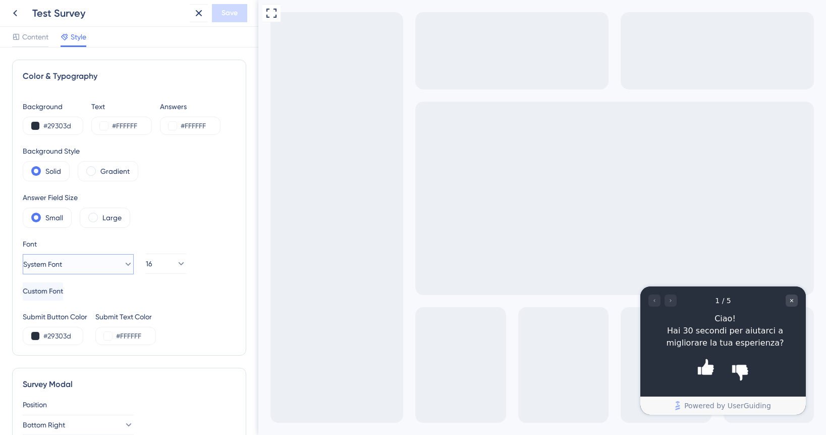
click at [113, 264] on button "System Font" at bounding box center [78, 264] width 111 height 20
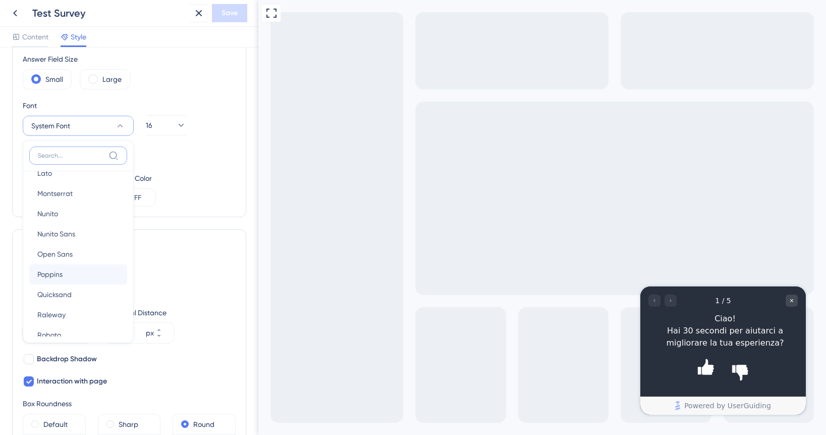
scroll to position [96, 0]
click at [98, 267] on button "Poppins Poppins" at bounding box center [78, 273] width 98 height 20
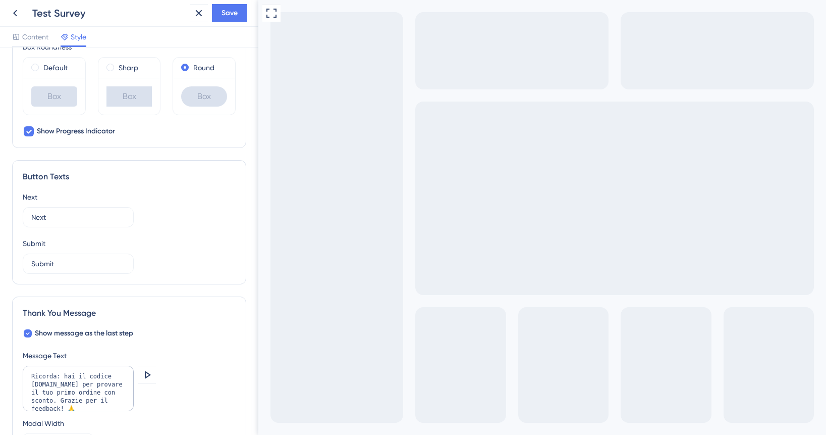
scroll to position [518, 0]
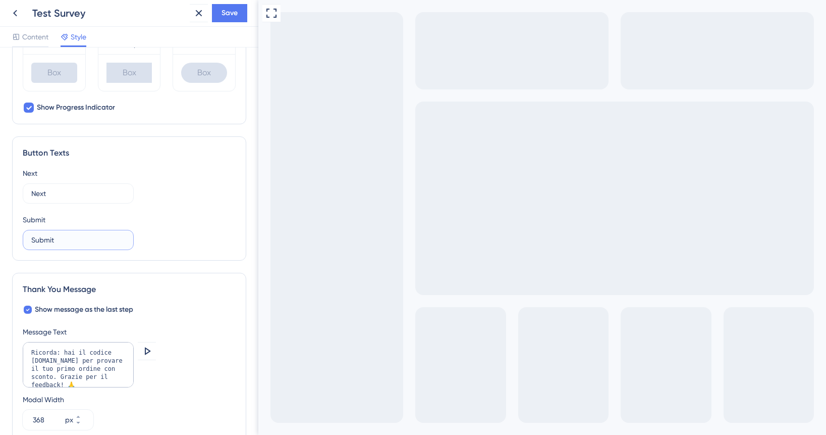
drag, startPoint x: 99, startPoint y: 244, endPoint x: 14, endPoint y: 238, distance: 86.0
click at [14, 238] on div "Button Texts Next Next Submit Submit" at bounding box center [129, 198] width 234 height 124
type input "Invia"
drag, startPoint x: 75, startPoint y: 195, endPoint x: -4, endPoint y: 184, distance: 79.5
click at [0, 0] on html "Test Survey Save Content Style Color & Typography Background #29303d Text #FFFF…" at bounding box center [413, 0] width 826 height 0
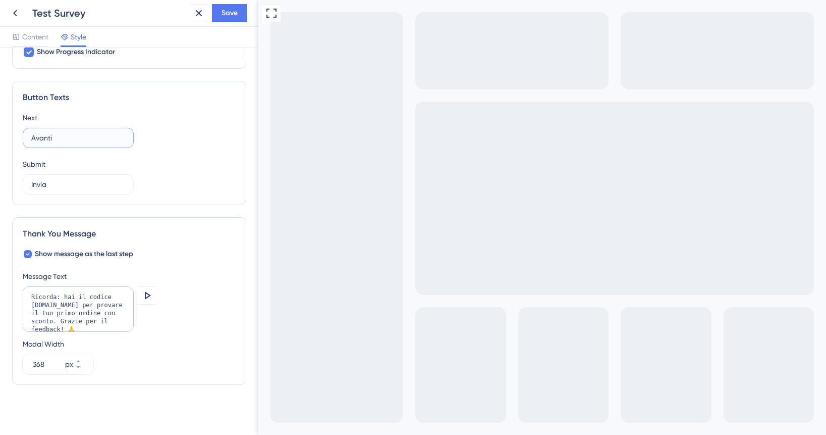
scroll to position [576, 0]
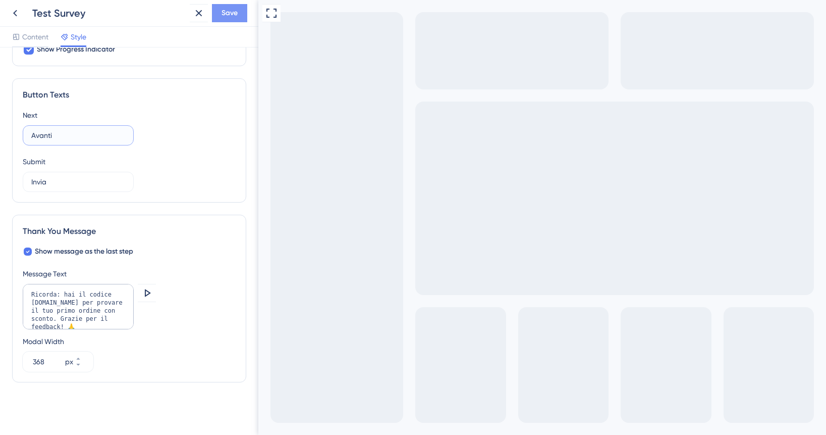
type input "Avanti"
click at [240, 15] on button "Save" at bounding box center [229, 13] width 35 height 18
click at [41, 33] on span "Content" at bounding box center [35, 37] width 26 height 12
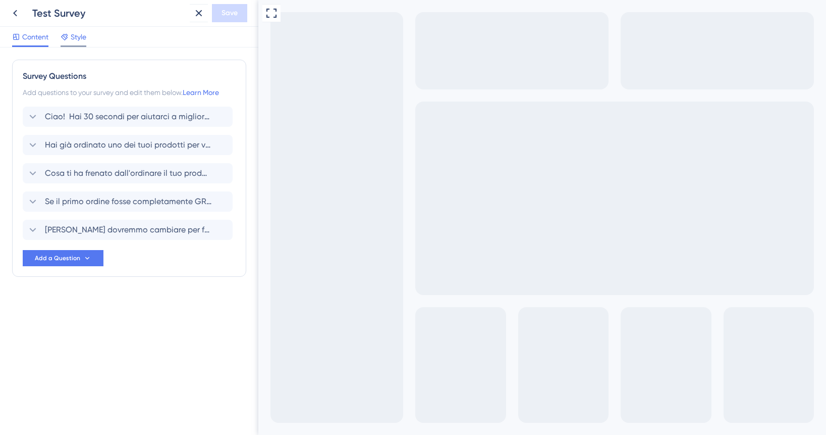
click at [71, 46] on div at bounding box center [74, 46] width 26 height 2
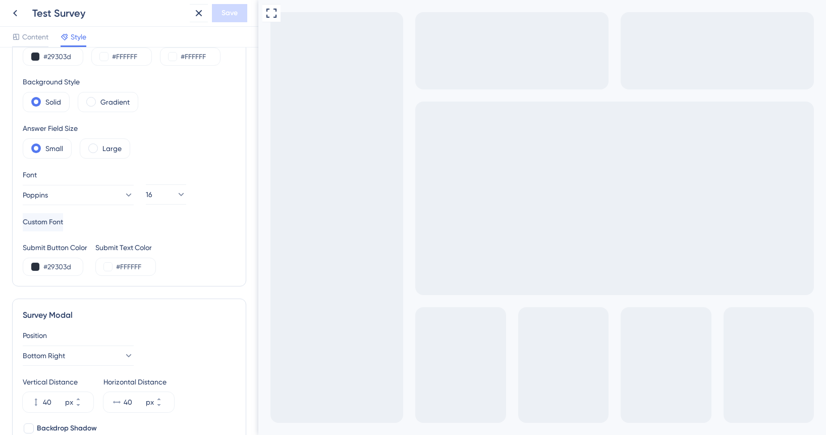
click at [199, 12] on icon at bounding box center [199, 13] width 7 height 7
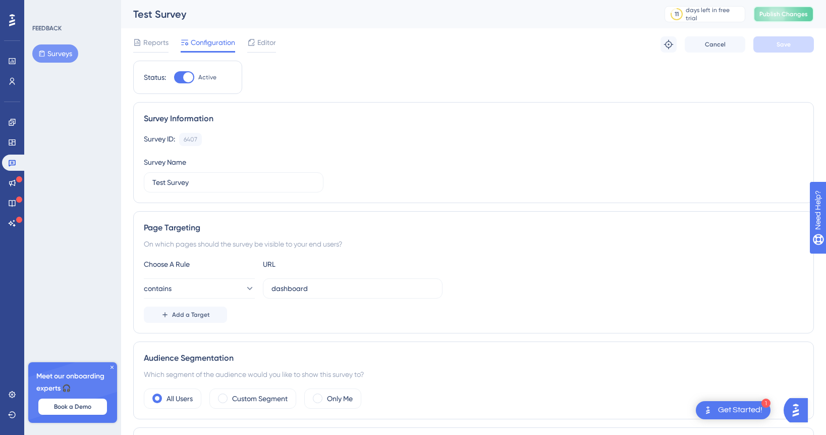
click at [780, 20] on button "Publish Changes" at bounding box center [783, 14] width 61 height 16
click at [265, 43] on span "Editor" at bounding box center [266, 42] width 19 height 12
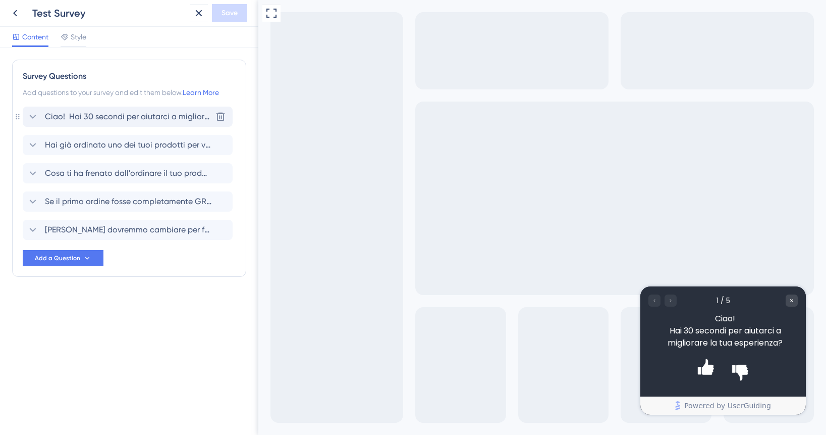
click at [167, 119] on span "Ciao! Hai 30 secondi per aiutarci a migliorare la tua esperienza?" at bounding box center [128, 117] width 167 height 12
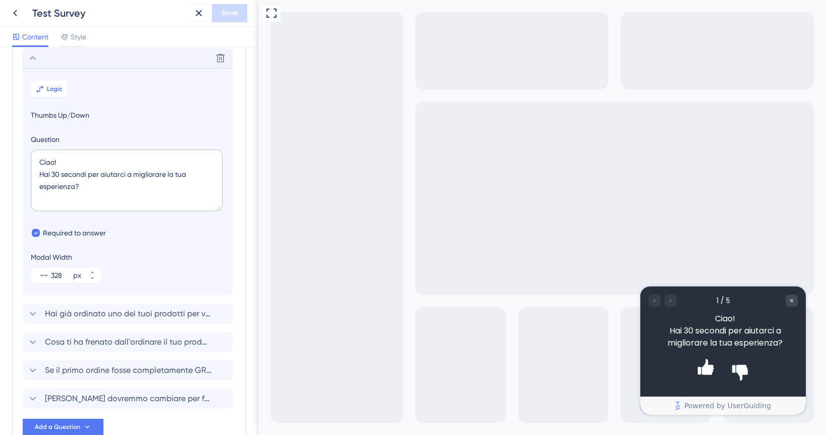
scroll to position [59, 0]
click at [111, 312] on span "Hai già ordinato uno dei tuoi prodotti per vedere come viene?" at bounding box center [128, 313] width 167 height 12
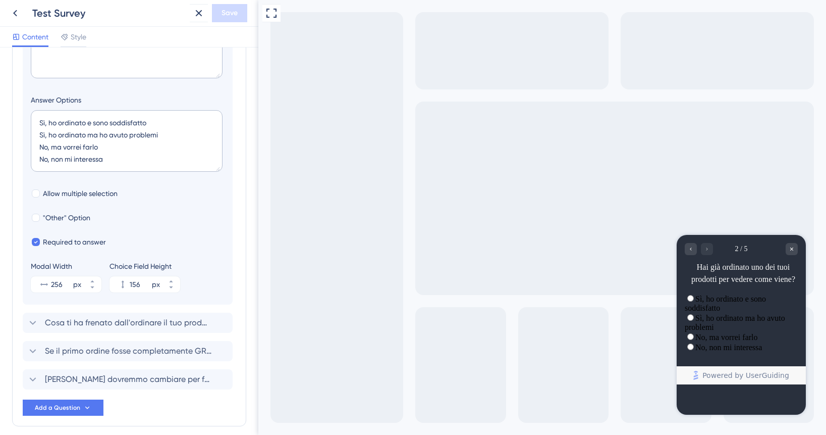
scroll to position [229, 0]
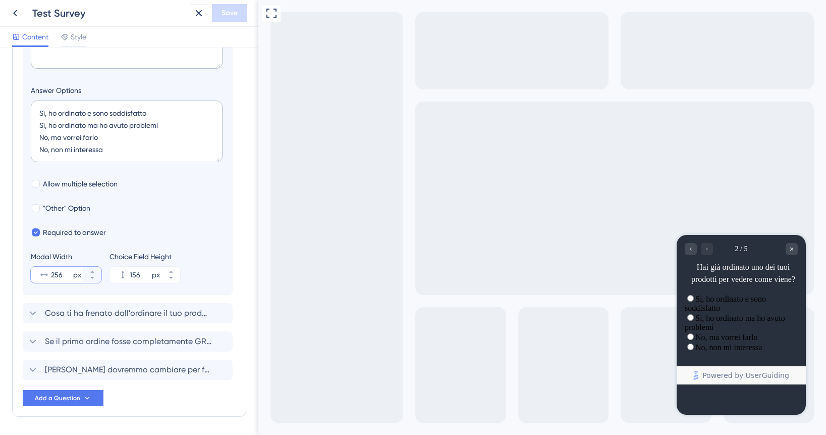
click at [63, 272] on input "256" at bounding box center [61, 274] width 20 height 12
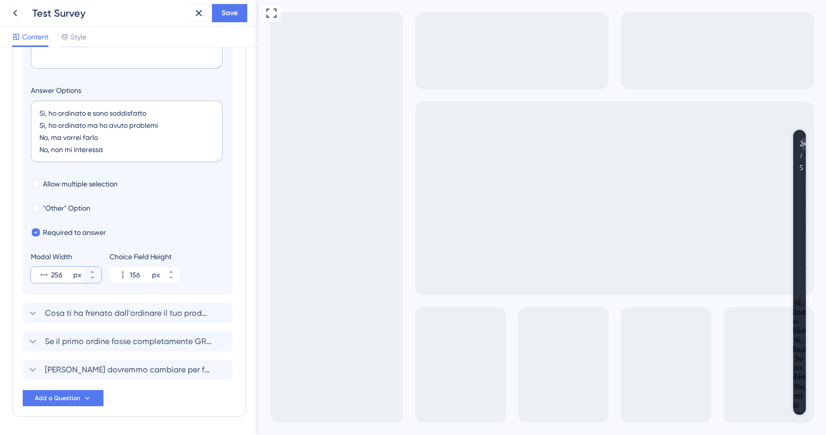
click at [56, 273] on input "256" at bounding box center [61, 274] width 20 height 12
click at [52, 275] on input "256" at bounding box center [61, 274] width 20 height 12
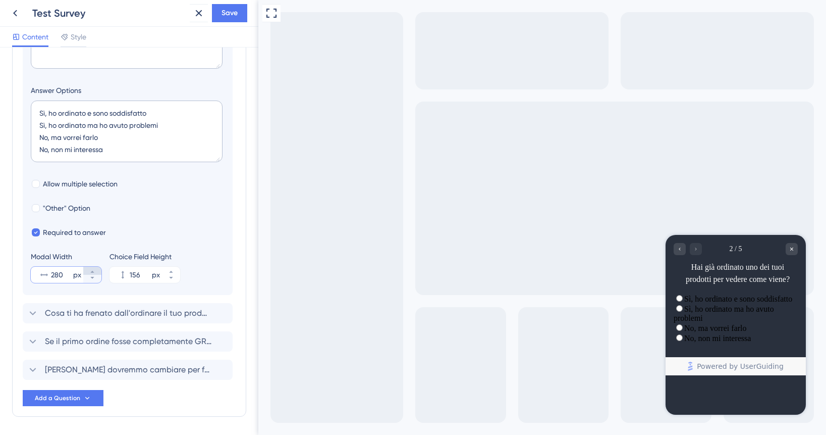
click at [92, 269] on icon at bounding box center [92, 271] width 6 height 6
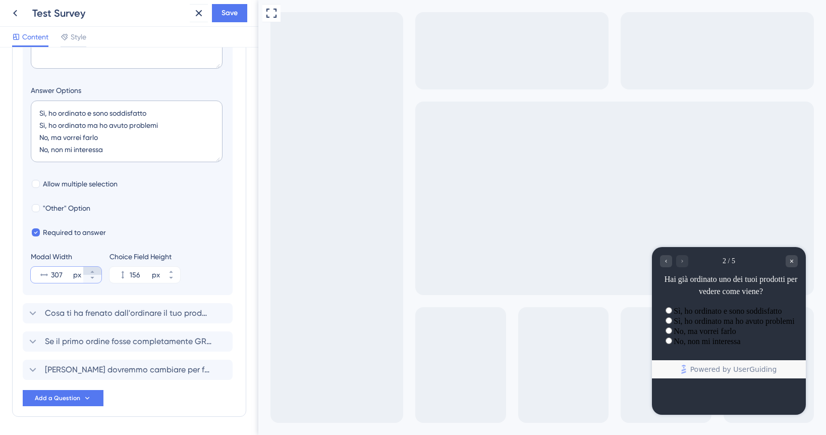
click at [91, 268] on button "307 px" at bounding box center [92, 270] width 18 height 8
click at [91, 268] on button "321 px" at bounding box center [92, 270] width 18 height 8
click at [91, 268] on button "329 px" at bounding box center [92, 270] width 18 height 8
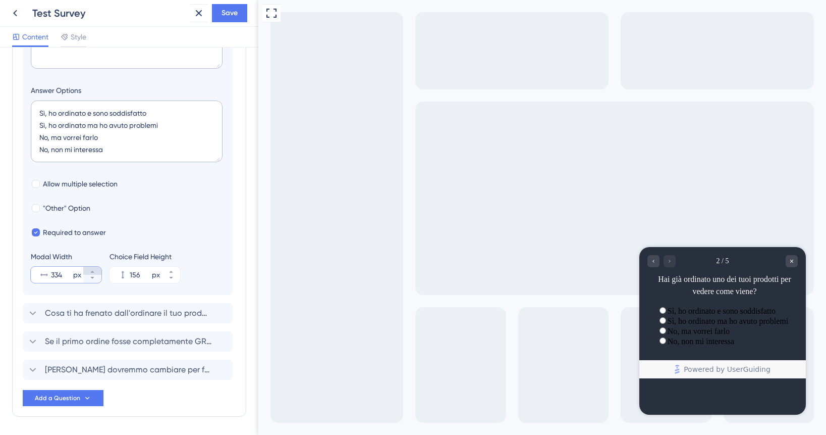
click at [91, 268] on button "334 px" at bounding box center [92, 270] width 18 height 8
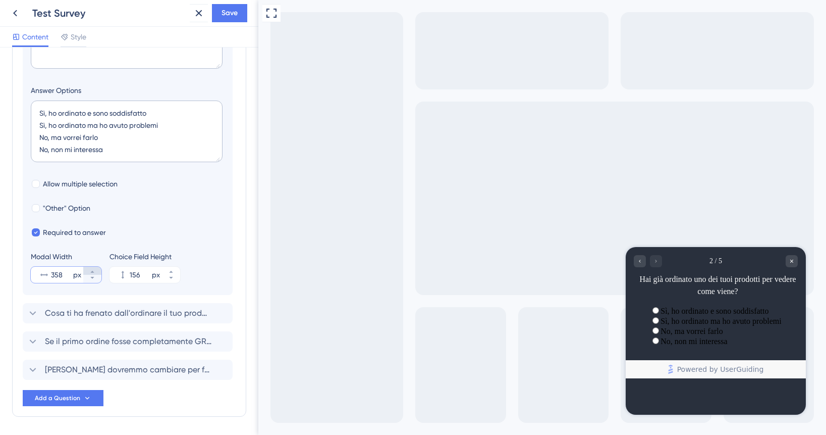
click at [91, 268] on button "358 px" at bounding box center [92, 270] width 18 height 8
type input "359"
click at [86, 315] on span "Cosa ti ha frenato dall'ordinare il tuo prodotto finora?" at bounding box center [128, 313] width 167 height 12
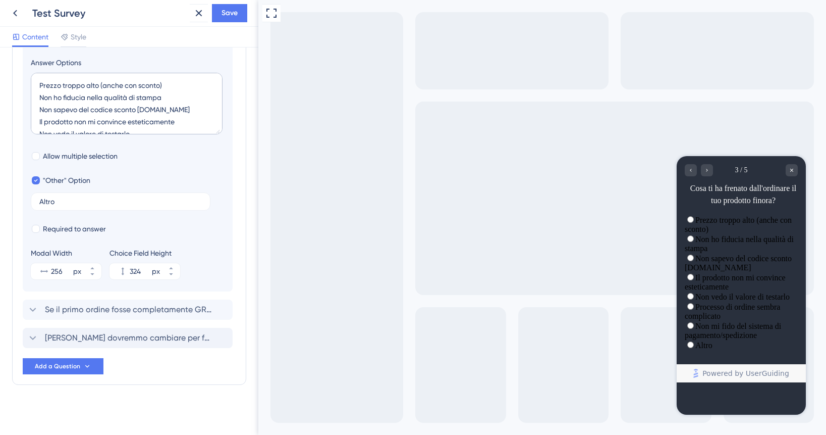
scroll to position [288, 0]
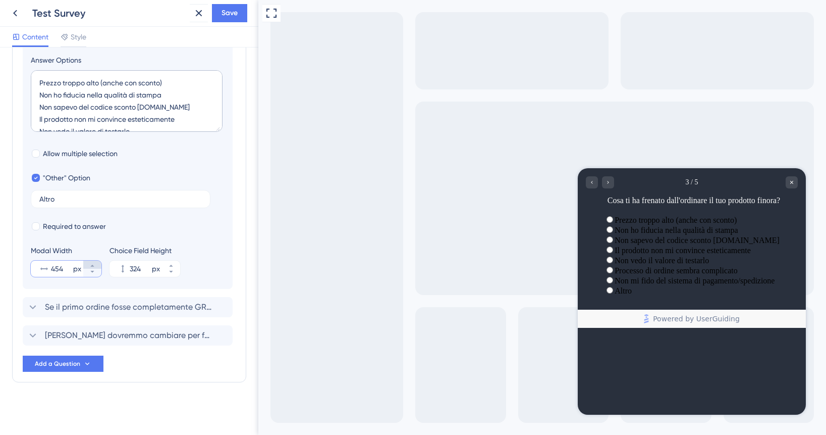
click at [92, 267] on icon at bounding box center [92, 265] width 6 height 6
type input "455"
click at [85, 312] on span "Se il primo ordine fosse completamente GRATIS, lo faresti?" at bounding box center [128, 307] width 167 height 12
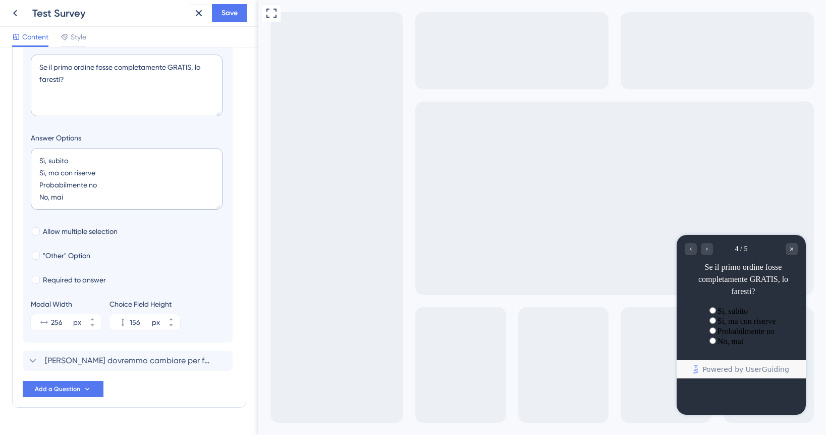
scroll to position [264, 0]
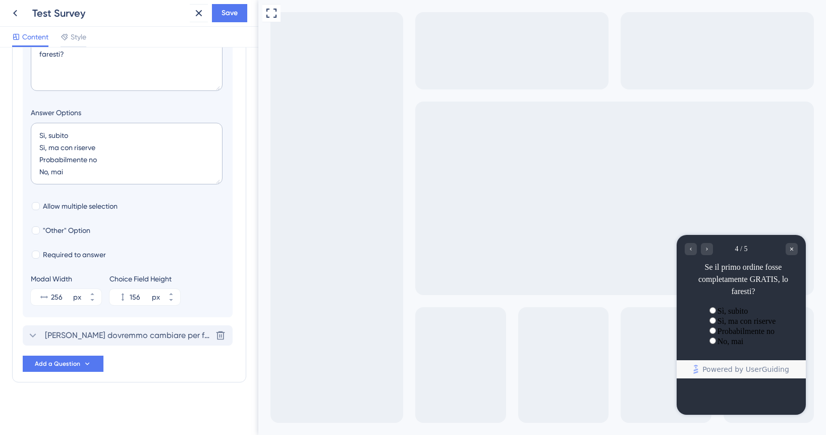
click at [94, 338] on span "[PERSON_NAME] dovremmo cambiare per farti sentire confident nell'ordinare?" at bounding box center [128, 335] width 167 height 12
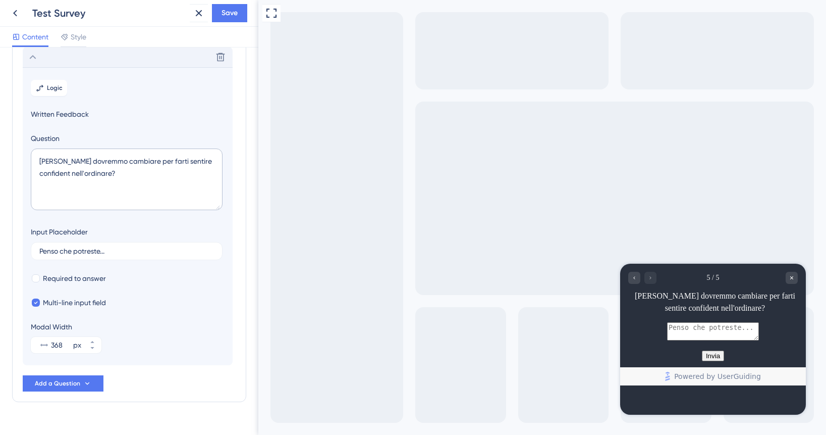
scroll to position [172, 0]
click at [236, 14] on span "Save" at bounding box center [230, 13] width 16 height 12
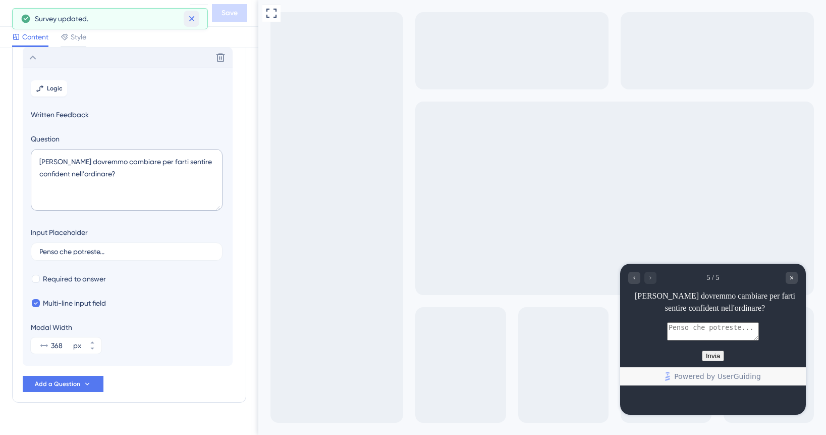
click at [192, 19] on icon at bounding box center [192, 19] width 6 height 6
click at [14, 8] on icon at bounding box center [15, 13] width 12 height 12
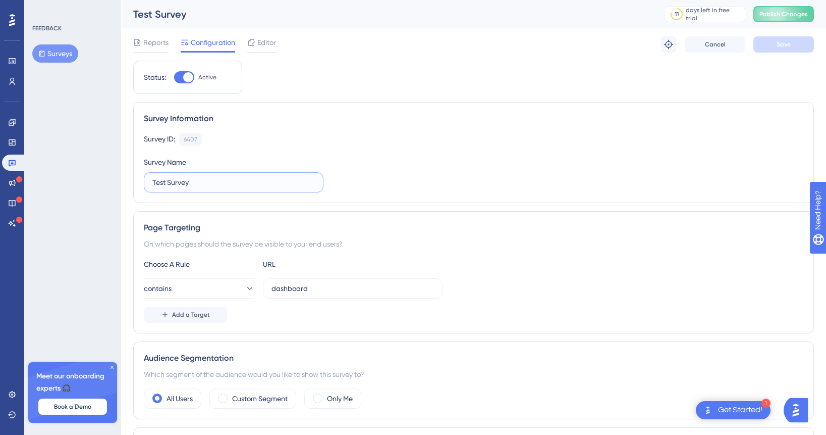
drag, startPoint x: 221, startPoint y: 186, endPoint x: 82, endPoint y: 159, distance: 140.8
type input "[DOMAIN_NAME] primo acquisto IT"
click at [788, 43] on span "Save" at bounding box center [784, 44] width 14 height 8
click at [765, 14] on span "Publish Changes" at bounding box center [783, 14] width 48 height 8
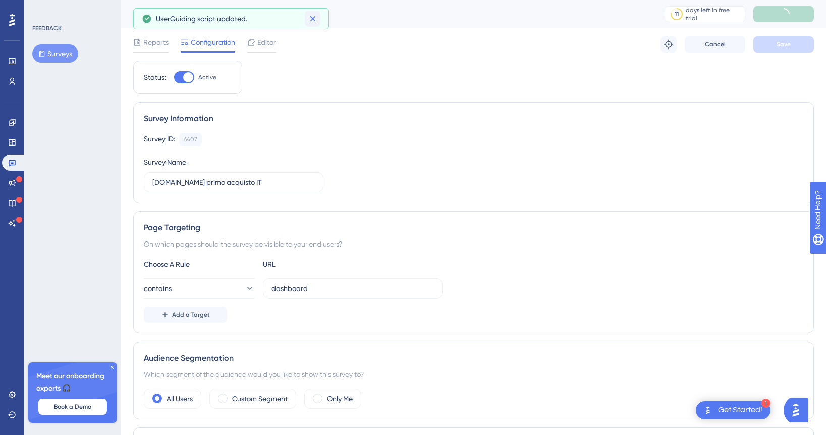
click at [313, 16] on icon at bounding box center [313, 19] width 10 height 10
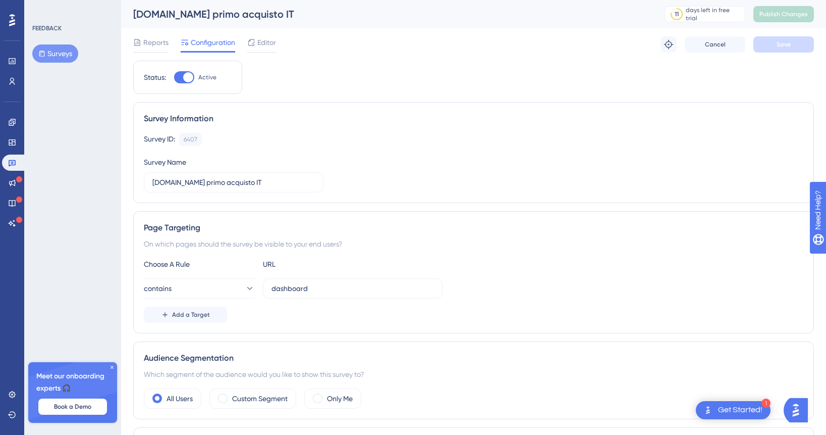
click at [71, 52] on button "Surveys" at bounding box center [55, 53] width 46 height 18
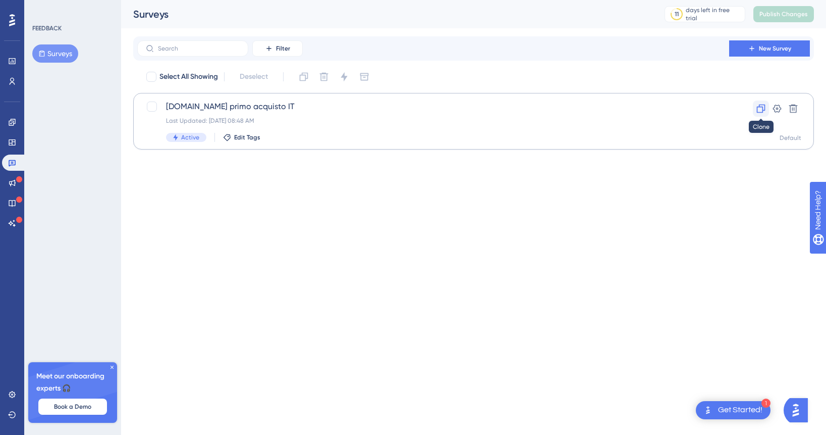
click at [759, 108] on icon at bounding box center [761, 108] width 10 height 10
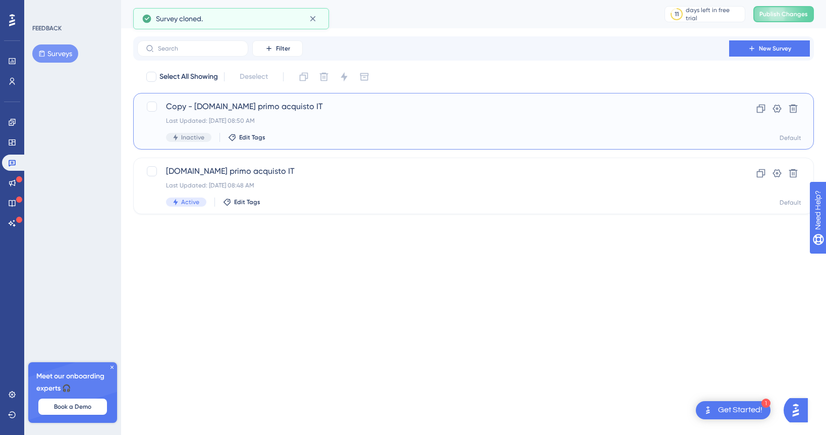
click at [241, 106] on span "Copy - [DOMAIN_NAME] primo acquisto IT" at bounding box center [433, 106] width 534 height 12
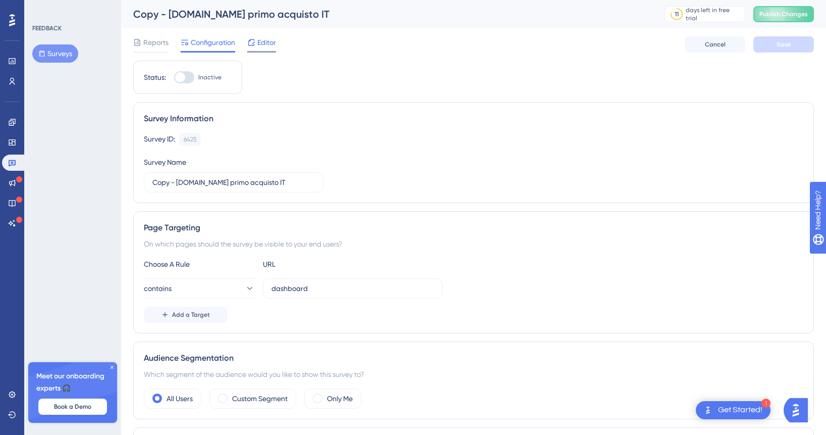
click at [263, 46] on span "Editor" at bounding box center [266, 42] width 19 height 12
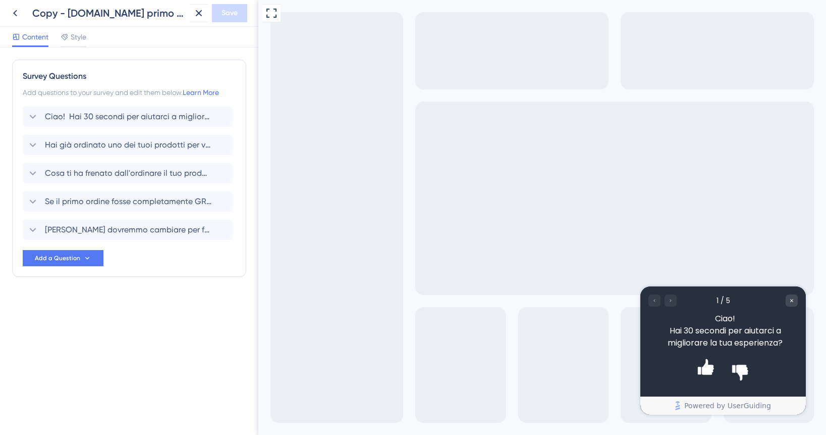
click at [69, 15] on div "Copy - [DOMAIN_NAME] primo acquisto IT" at bounding box center [108, 13] width 153 height 14
click at [66, 12] on div "Copy - [DOMAIN_NAME] primo acquisto IT" at bounding box center [108, 13] width 153 height 14
click at [69, 16] on div "Copy - [DOMAIN_NAME] primo acquisto IT" at bounding box center [108, 13] width 153 height 14
click at [12, 18] on icon at bounding box center [15, 13] width 12 height 12
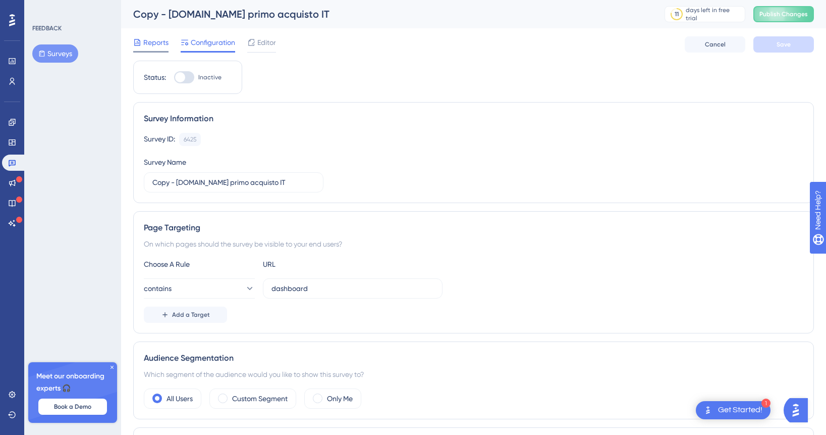
click at [160, 44] on span "Reports" at bounding box center [155, 42] width 25 height 12
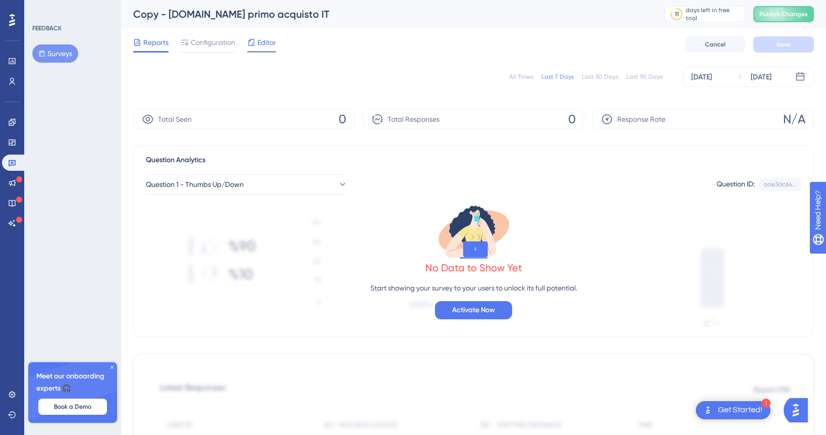
click at [267, 45] on span "Editor" at bounding box center [266, 42] width 19 height 12
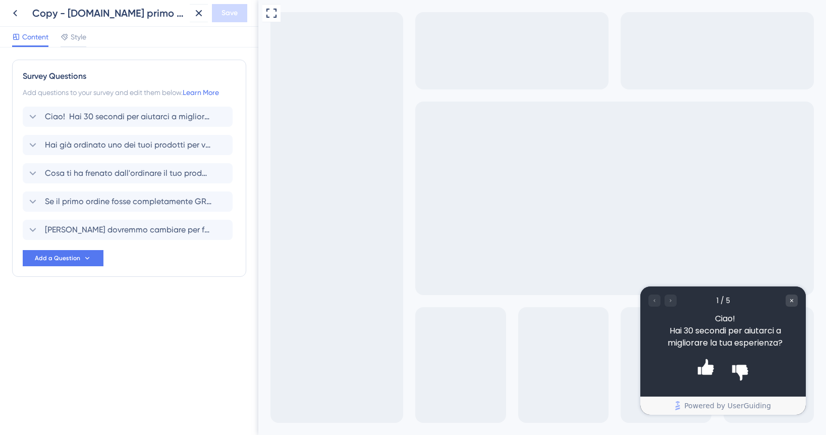
click at [173, 13] on div "Copy - [DOMAIN_NAME] primo acquisto IT" at bounding box center [108, 13] width 153 height 14
drag, startPoint x: 173, startPoint y: 13, endPoint x: 86, endPoint y: 13, distance: 86.8
click at [86, 13] on div "Copy - [DOMAIN_NAME] primo acquisto IT" at bounding box center [108, 13] width 153 height 14
click at [14, 16] on icon at bounding box center [15, 13] width 12 height 12
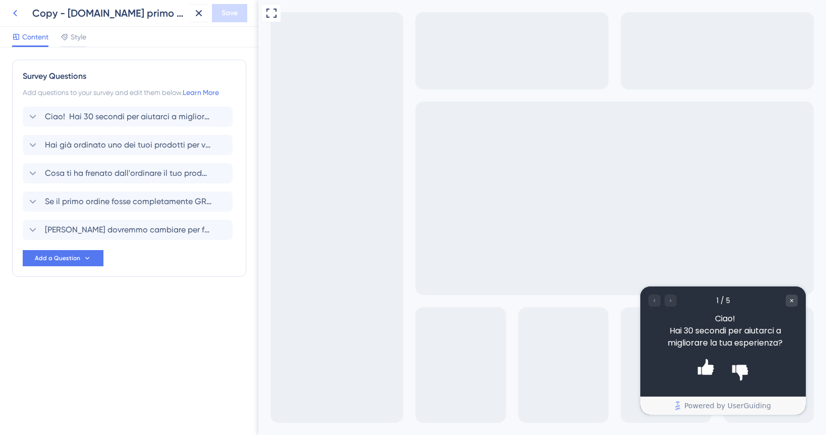
click at [14, 14] on icon at bounding box center [15, 13] width 12 height 12
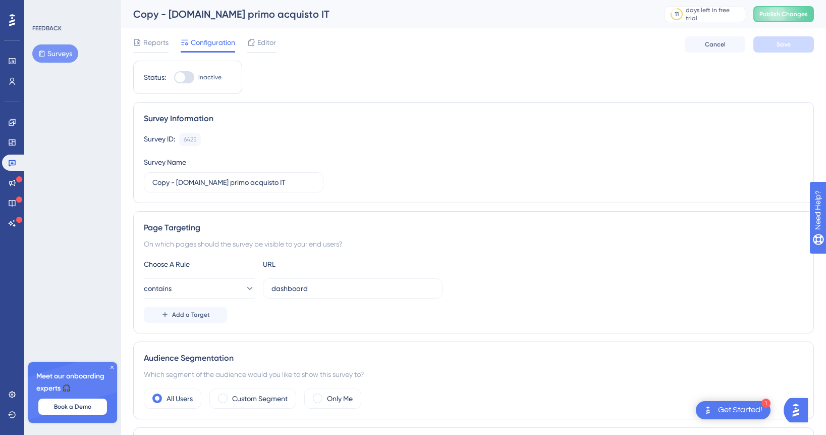
click at [59, 55] on button "Surveys" at bounding box center [55, 53] width 46 height 18
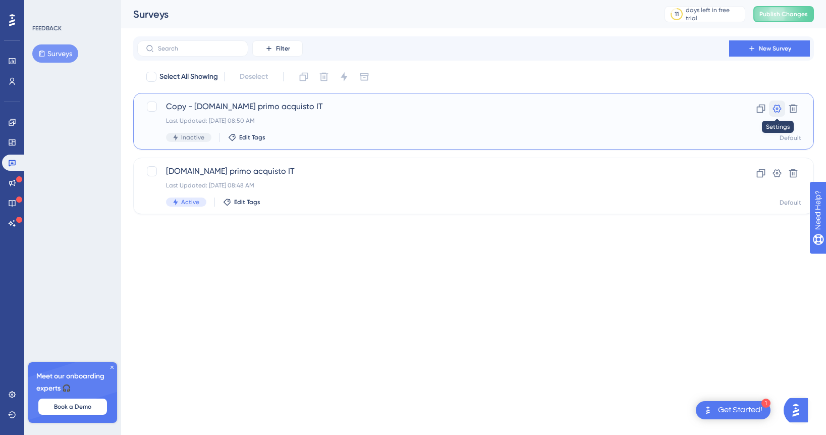
click at [774, 108] on icon at bounding box center [777, 108] width 10 height 10
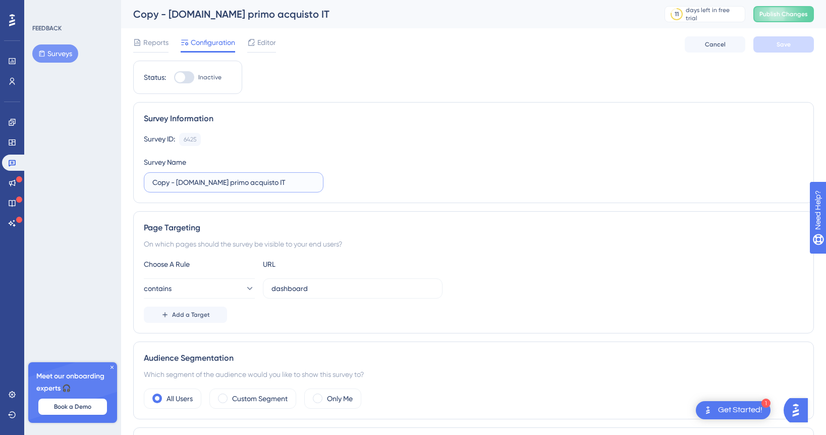
click at [282, 183] on input "Copy - [DOMAIN_NAME] primo acquisto IT" at bounding box center [233, 182] width 162 height 11
click at [179, 182] on input "Copy - [DOMAIN_NAME] primo acquisto EN" at bounding box center [233, 182] width 162 height 11
drag, startPoint x: 176, startPoint y: 182, endPoint x: 137, endPoint y: 174, distance: 40.1
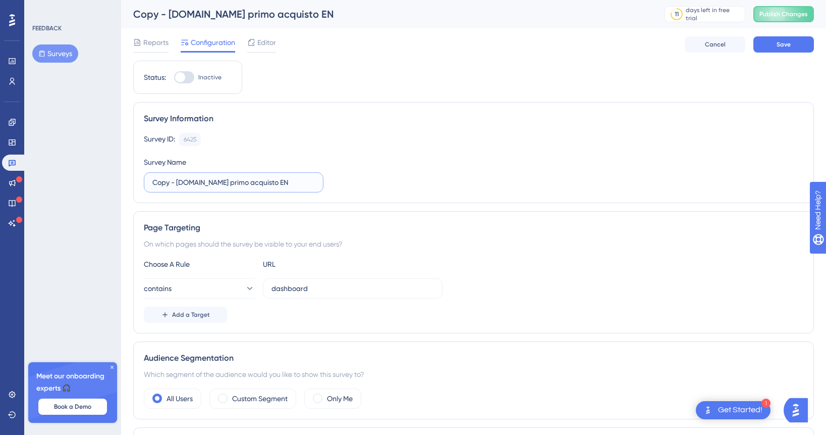
click at [137, 174] on div "Survey Information Survey ID: 6425 Copy Survey Name Copy - [DOMAIN_NAME] primo …" at bounding box center [473, 152] width 681 height 101
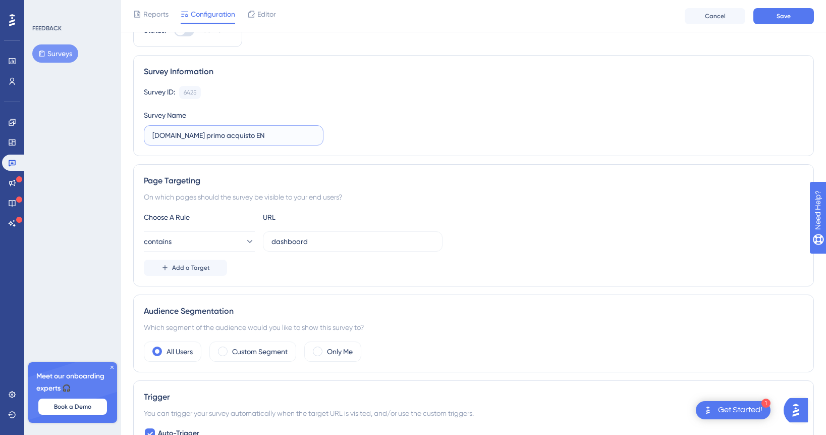
scroll to position [52, 0]
type input "[DOMAIN_NAME] primo acquisto EN"
click at [382, 237] on input "dashboard" at bounding box center [352, 240] width 162 height 11
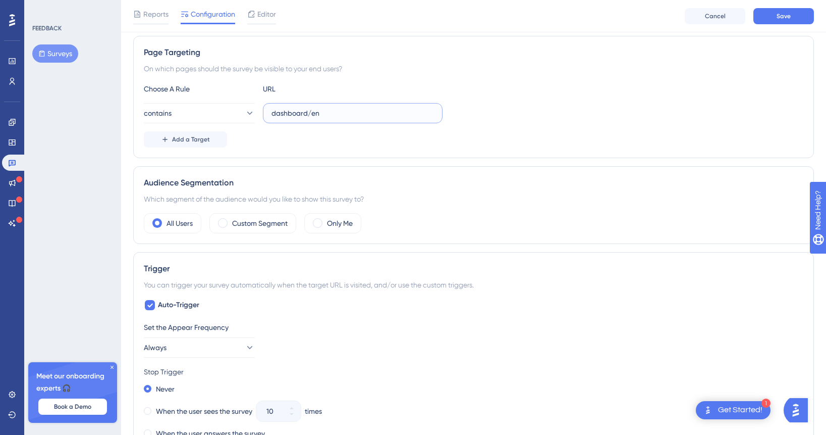
scroll to position [0, 0]
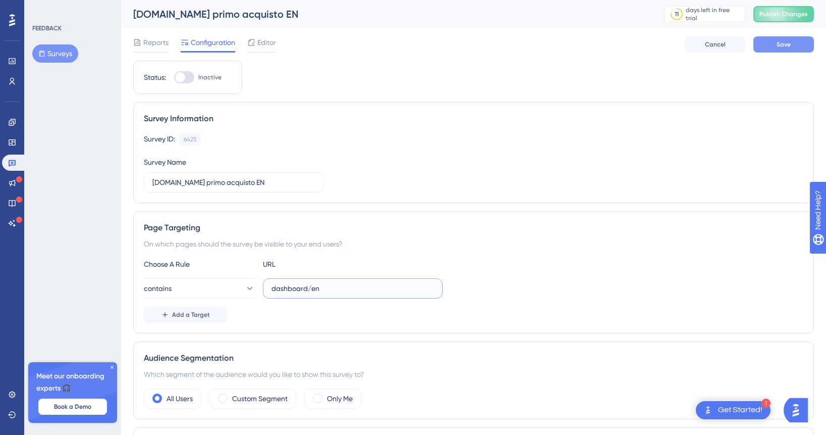
type input "dashboard/en"
click at [789, 41] on span "Save" at bounding box center [784, 44] width 14 height 8
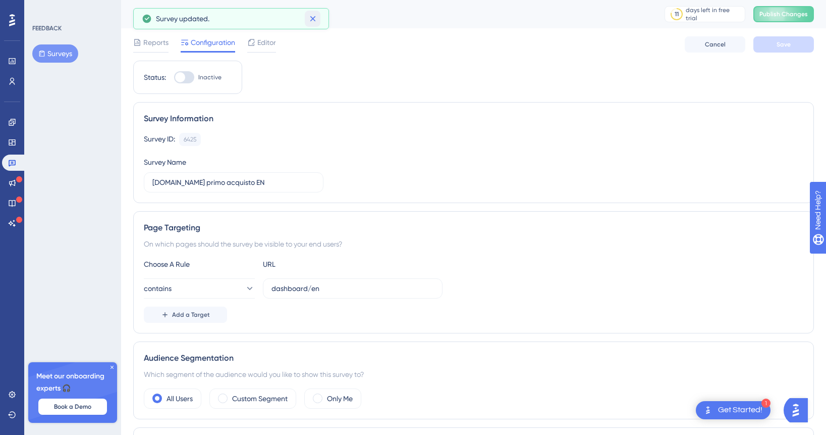
click at [309, 18] on icon at bounding box center [313, 19] width 10 height 10
click at [59, 51] on button "Surveys" at bounding box center [55, 53] width 46 height 18
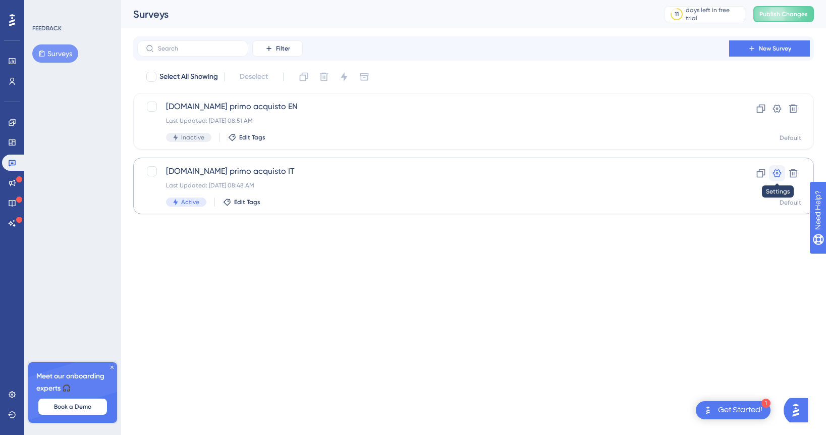
click at [780, 169] on icon at bounding box center [777, 173] width 10 height 10
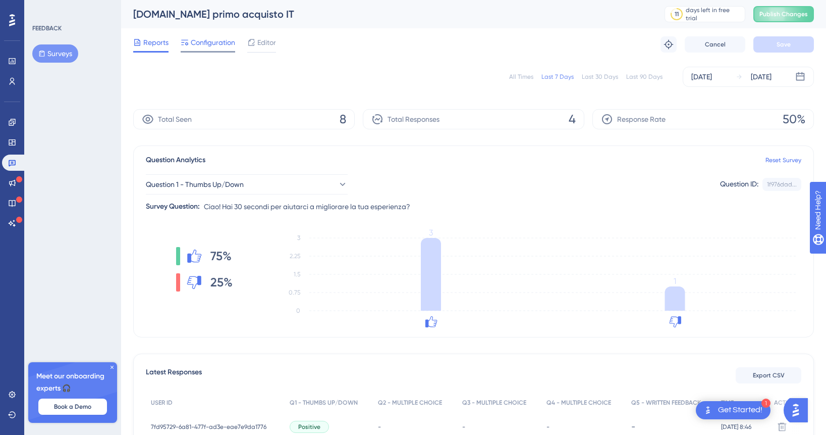
click at [202, 42] on span "Configuration" at bounding box center [213, 42] width 44 height 12
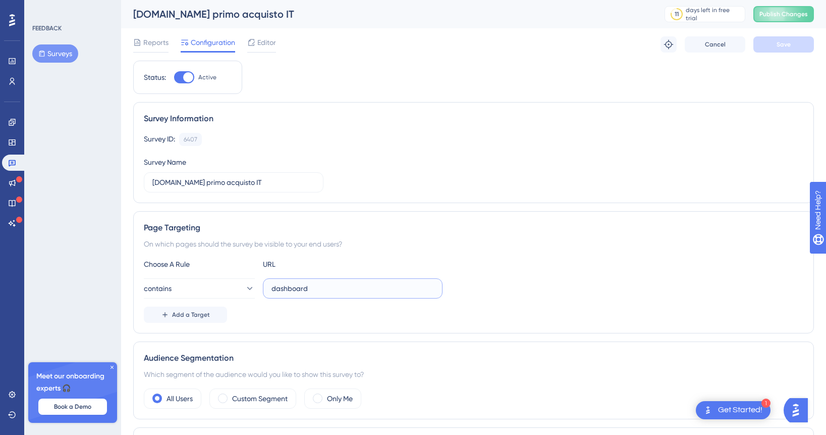
click at [322, 290] on input "dashboard" at bounding box center [352, 288] width 162 height 11
type input "dashboard/it"
click at [499, 230] on div "Page Targeting" at bounding box center [474, 228] width 660 height 12
click at [763, 47] on button "Save" at bounding box center [783, 44] width 61 height 16
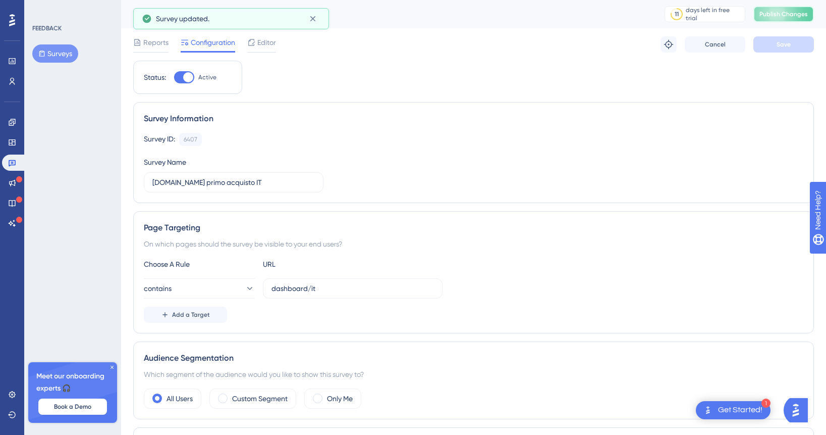
click at [786, 14] on span "Publish Changes" at bounding box center [783, 14] width 48 height 8
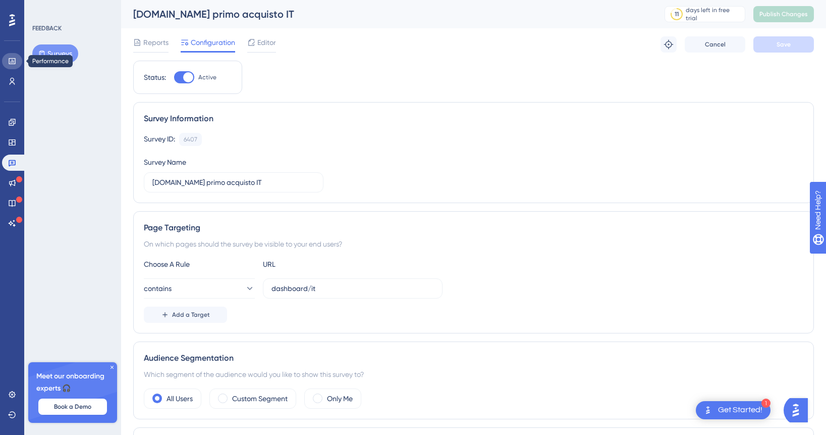
click at [13, 63] on icon at bounding box center [12, 61] width 8 height 8
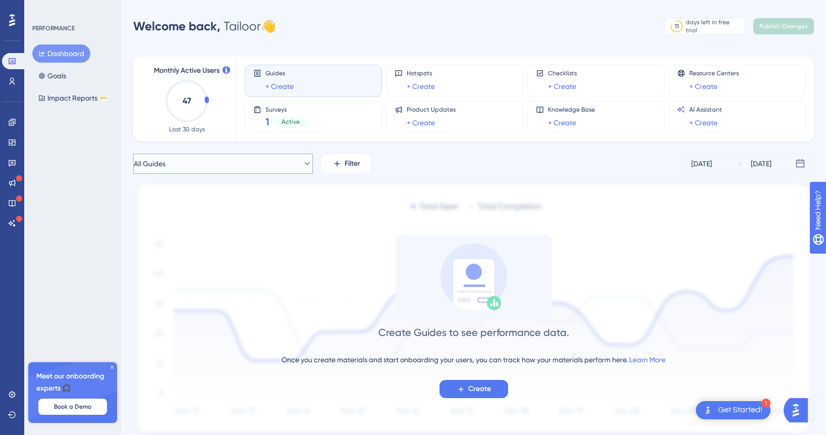
click at [250, 160] on button "All Guides" at bounding box center [223, 163] width 180 height 20
click at [64, 152] on div "PERFORMANCE Dashboard Goals Impact Reports BETA Meet our onboarding experts 🎧 B…" at bounding box center [72, 217] width 97 height 435
click at [57, 77] on button "Goals" at bounding box center [52, 76] width 40 height 18
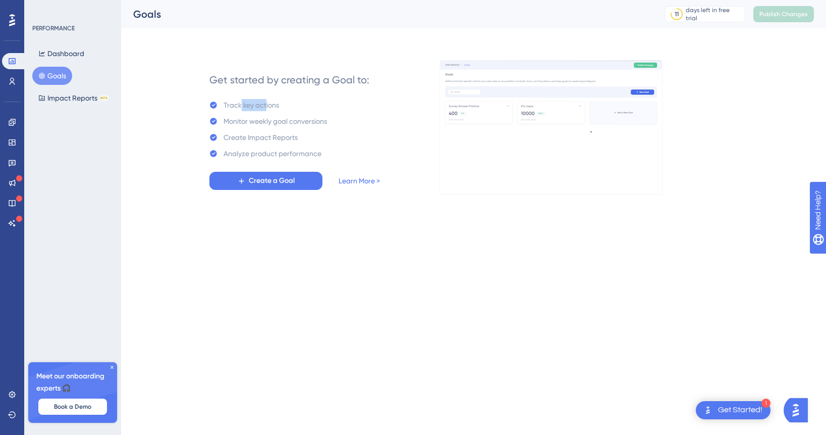
drag, startPoint x: 240, startPoint y: 105, endPoint x: 265, endPoint y: 105, distance: 25.2
click at [265, 105] on div "Track key actions" at bounding box center [252, 105] width 56 height 12
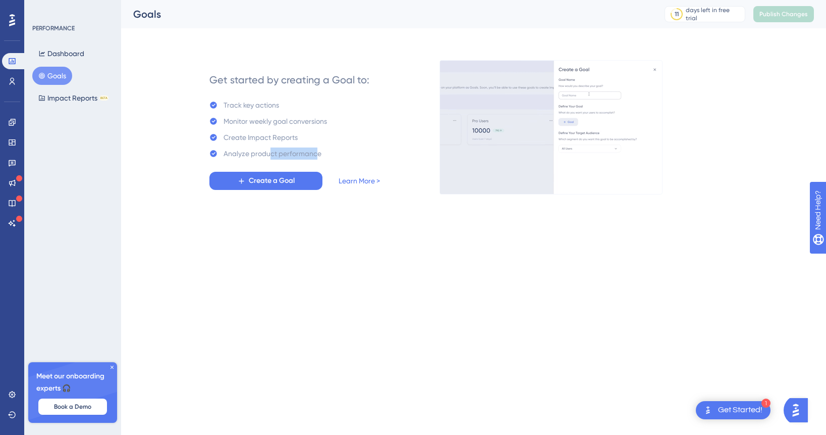
drag, startPoint x: 316, startPoint y: 152, endPoint x: 260, endPoint y: 149, distance: 56.1
click at [260, 149] on div "Analyze product performance" at bounding box center [273, 153] width 98 height 12
click at [8, 157] on link at bounding box center [12, 162] width 20 height 16
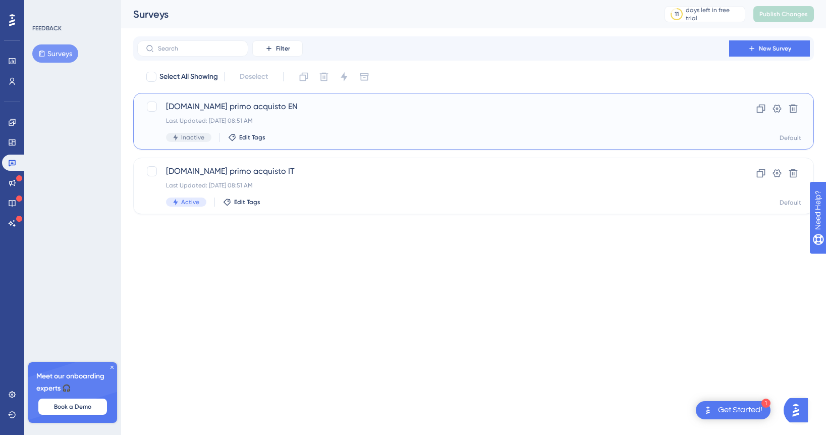
click at [292, 131] on div "[DOMAIN_NAME] primo acquisto EN Last Updated: [DATE] 08:51 AM Inactive Edit Tags" at bounding box center [433, 120] width 534 height 41
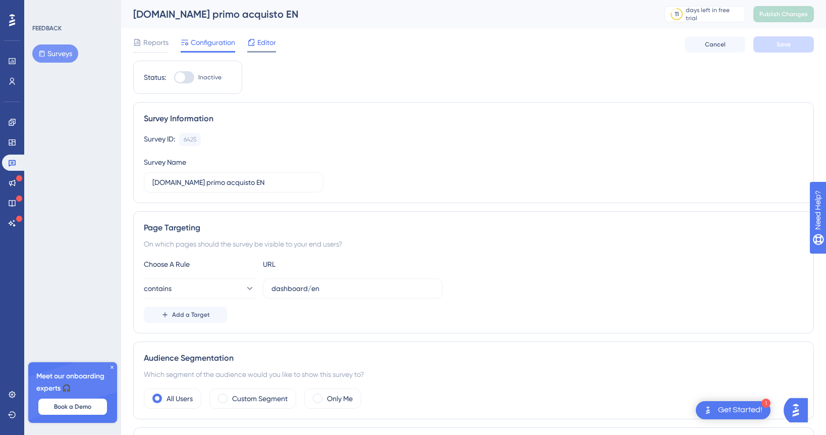
click at [255, 45] on div "Editor" at bounding box center [261, 42] width 29 height 12
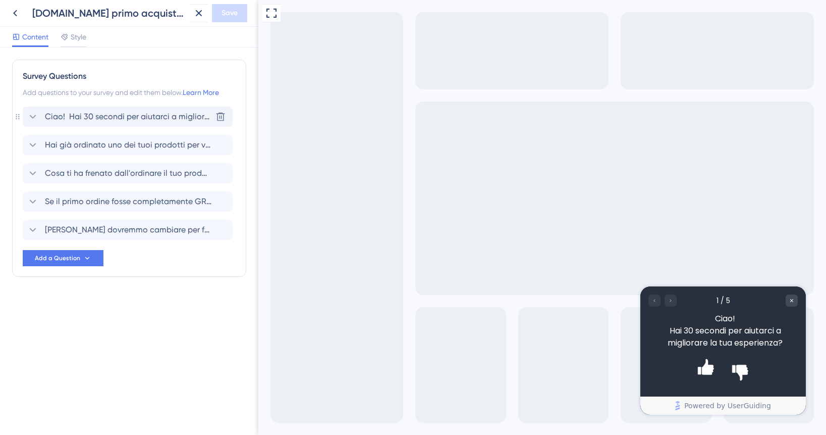
click at [64, 115] on span "Ciao! Hai 30 secondi per aiutarci a migliorare la tua esperienza?" at bounding box center [128, 117] width 167 height 12
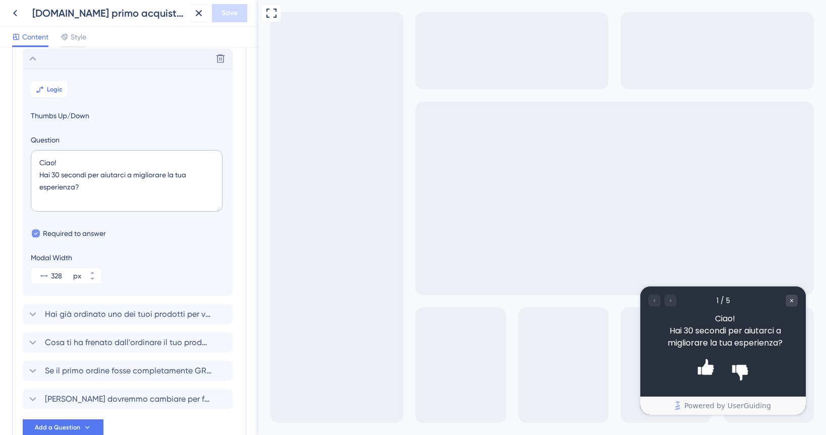
scroll to position [59, 0]
drag, startPoint x: 108, startPoint y: 190, endPoint x: 24, endPoint y: 160, distance: 88.7
click at [24, 160] on section "Logic Thumbs Up/Down Question Ciao! Hai 30 secondi per aiutarci a migliorare la…" at bounding box center [128, 181] width 210 height 227
paste textarea "Hi! Do you have 30 seconds to help us improve your experience"
drag, startPoint x: 120, startPoint y: 187, endPoint x: 22, endPoint y: 157, distance: 102.7
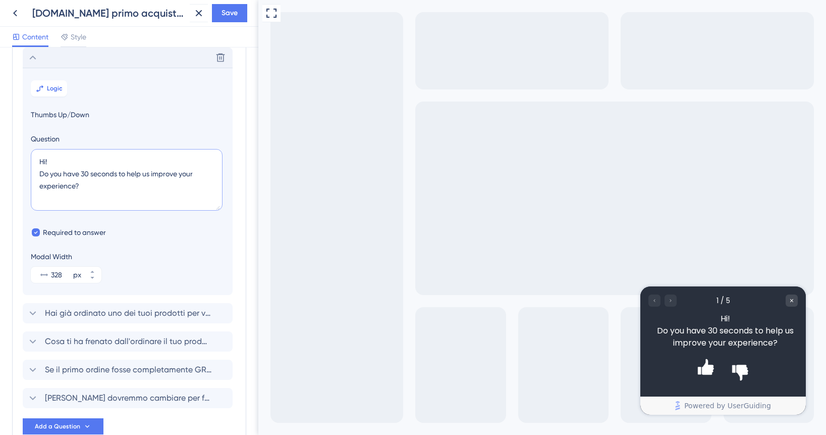
click at [22, 157] on div "Survey Questions Add questions to your survey and edit them below. Learn More D…" at bounding box center [129, 223] width 234 height 444
type textarea "Hi! Do you have 30 seconds to help us improve your experience?"
click at [123, 311] on span "Hai già ordinato uno dei tuoi prodotti per vedere come viene?" at bounding box center [128, 313] width 167 height 12
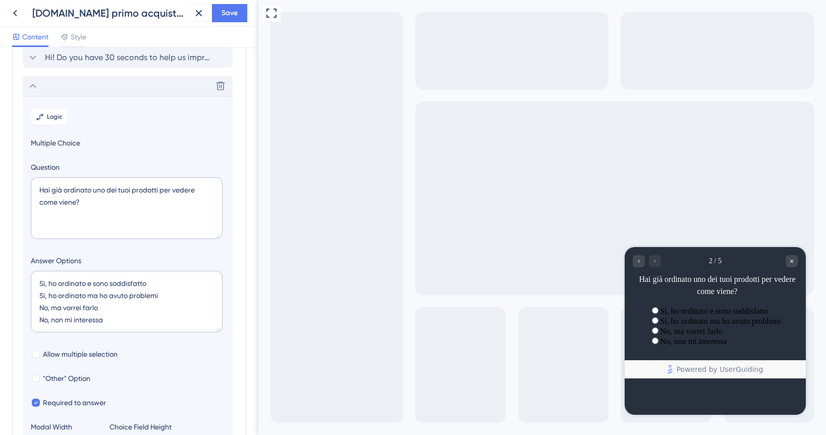
scroll to position [87, 0]
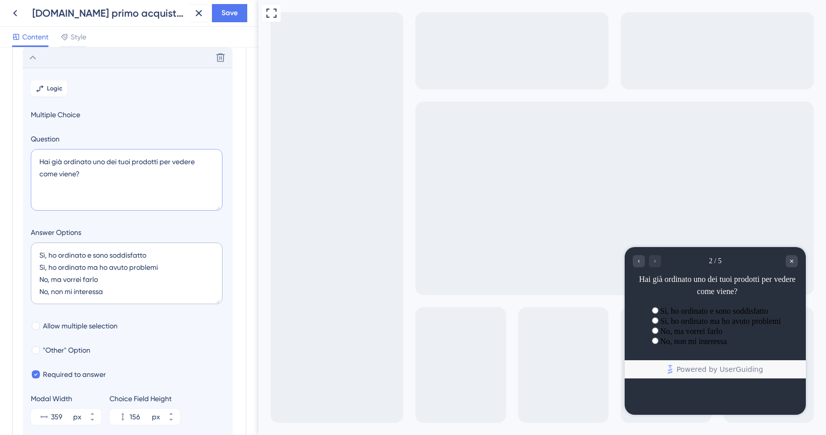
click at [199, 187] on textarea "Hai già ordinato uno dei tuoi prodotti per vedere come viene?" at bounding box center [127, 180] width 192 height 62
paste textarea "ve you already ordered one of your products to see how it turns out"
type textarea "Have you already ordered one of your products to see how it turns out?"
click at [184, 278] on textarea "Sì, ho ordinato e sono soddisfatto Sì, ho ordinato ma ho avuto problemi No, ma …" at bounding box center [127, 273] width 192 height 62
paste textarea "Yes, I ordered and I'm satisfied. Yes, I ordered but I had problems. No, but I'…"
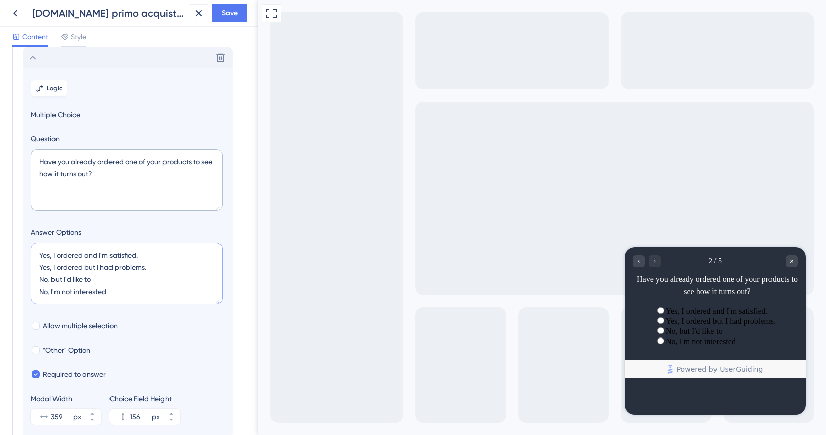
click at [170, 266] on textarea "Yes, I ordered and I'm satisfied. Yes, I ordered but I had problems. No, but I'…" at bounding box center [127, 273] width 192 height 62
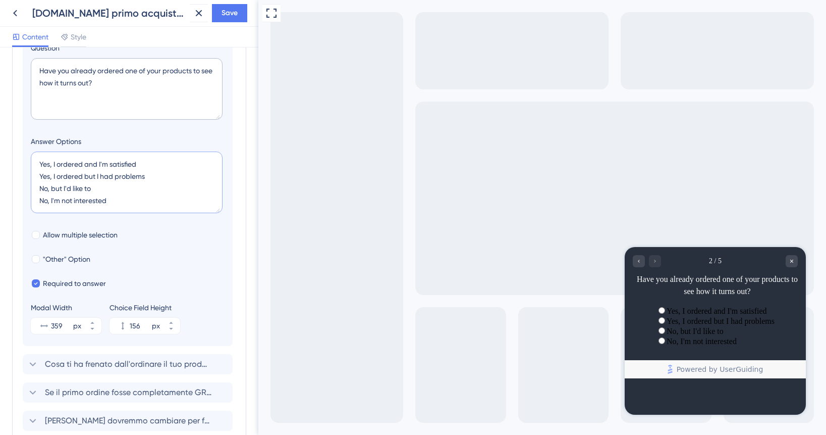
scroll to position [264, 0]
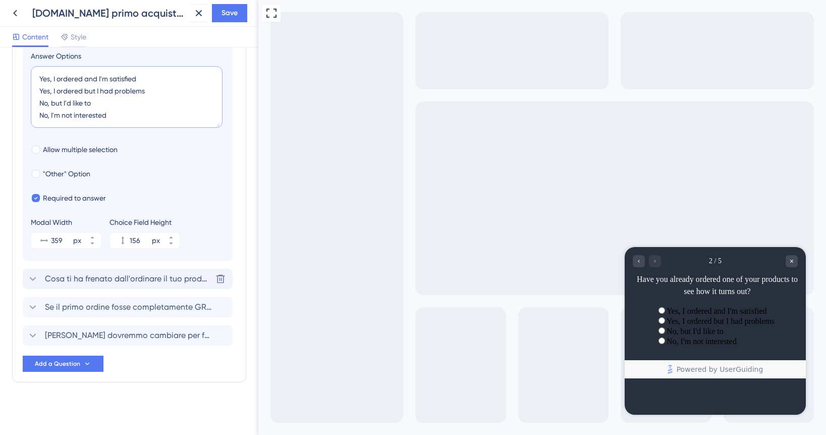
type textarea "Yes, I ordered and I'm satisfied Yes, I ordered but I had problems No, but I'd …"
click at [171, 280] on span "Cosa ti ha frenato dall'ordinare il tuo prodotto finora?" at bounding box center [128, 279] width 167 height 12
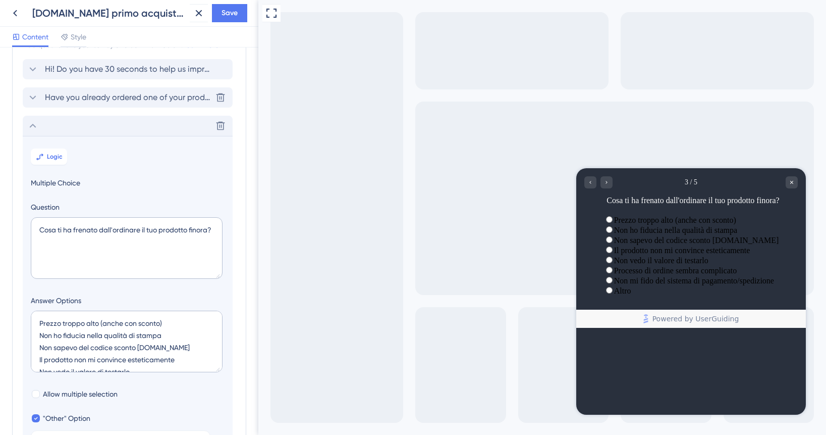
scroll to position [50, 0]
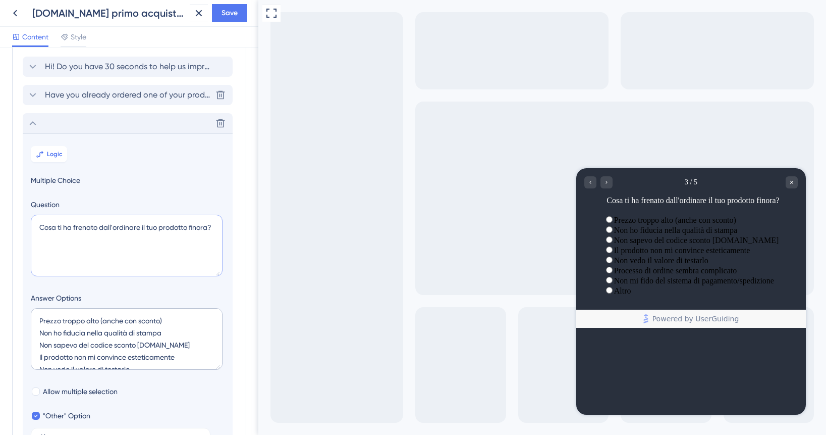
click at [169, 250] on textarea "Cosa ti ha frenato dall'ordinare il tuo prodotto finora?" at bounding box center [127, 245] width 192 height 62
paste textarea "What has held you back from ordering your product so far"
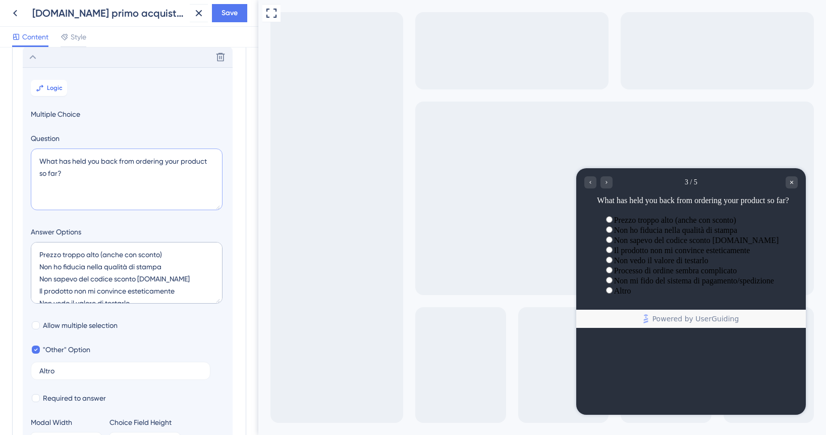
scroll to position [119, 0]
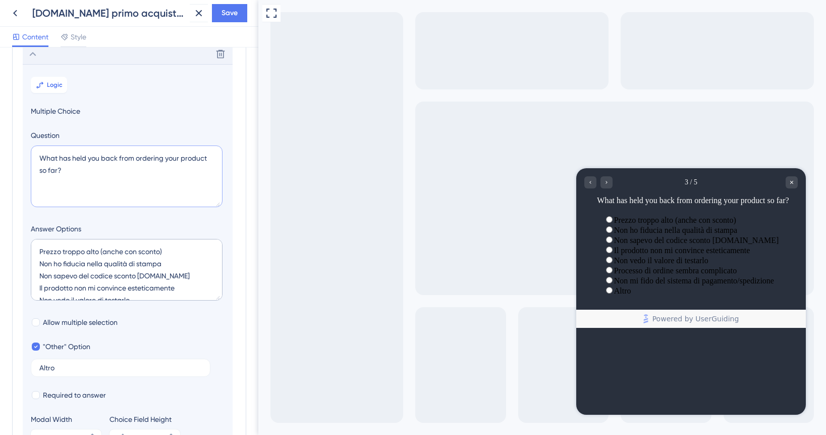
type textarea "What has held you back from ordering your product so far?"
click at [171, 287] on textarea "Prezzo troppo alto (anche con sconto) Non ho fiducia nella qualità di stampa No…" at bounding box center [127, 270] width 192 height 62
paste textarea "ice too high (even with a discount) I don't trust the print quality I didn't kn…"
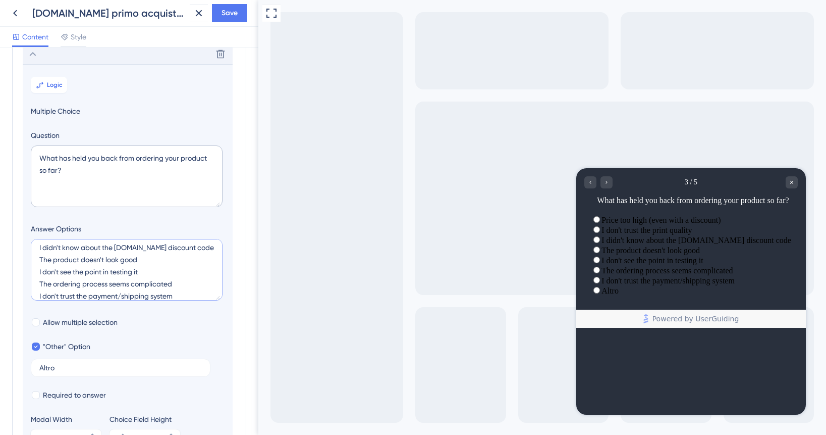
scroll to position [36, 0]
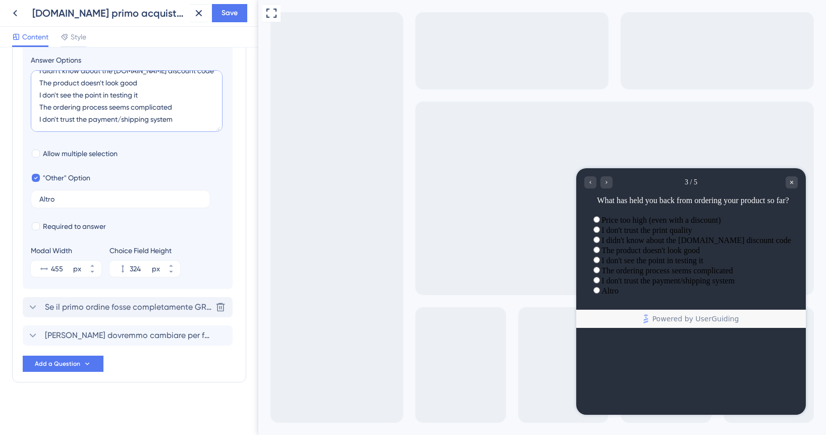
type textarea "Price too high (even with a discount) I don't trust the print quality I didn't …"
click at [138, 309] on span "Se il primo ordine fosse completamente GRATIS, lo faresti?" at bounding box center [128, 307] width 167 height 12
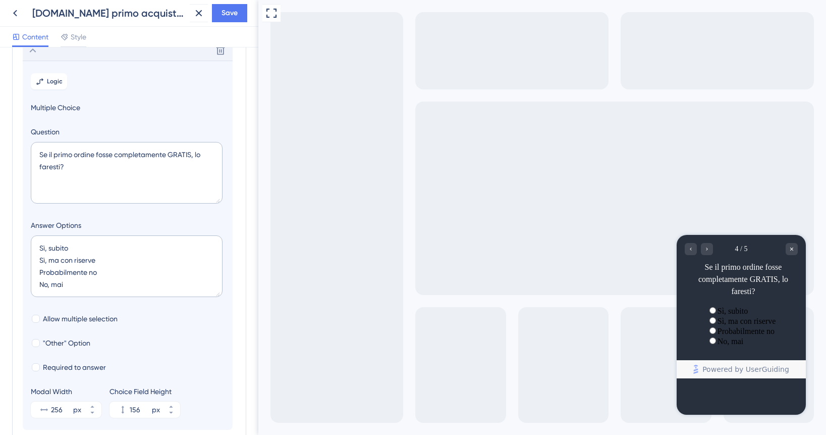
scroll to position [144, 0]
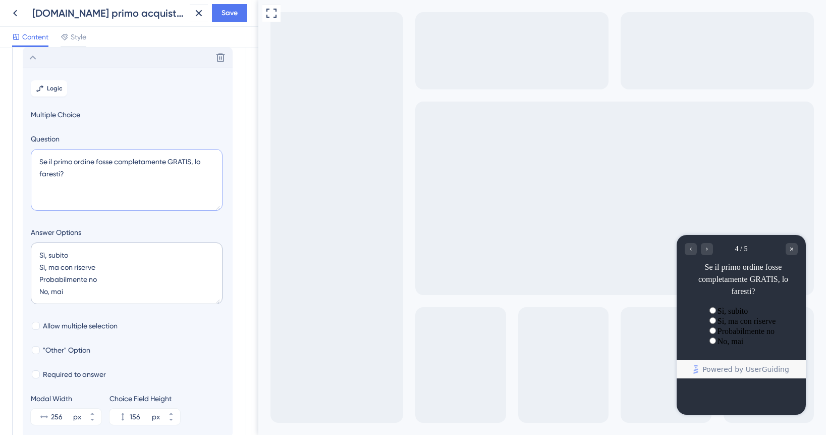
click at [150, 185] on textarea "Se il primo ordine fosse completamente GRATIS, lo faresti?" at bounding box center [127, 180] width 192 height 62
paste textarea "If your first order was completely FREE, would you do it"
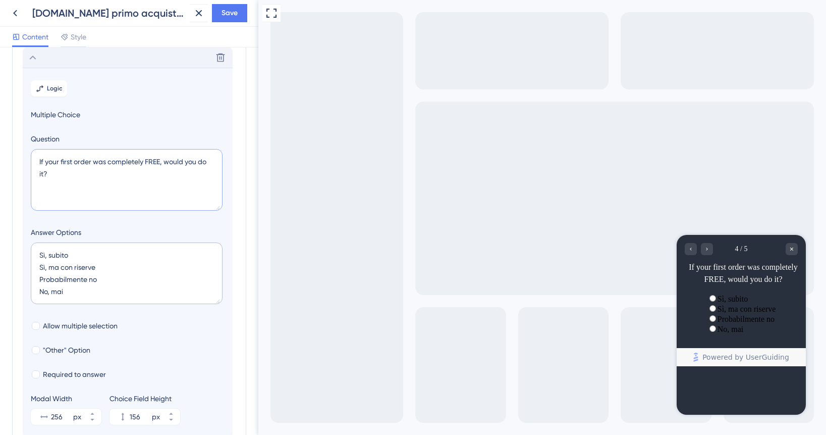
type textarea "If your first order was completely FREE, would you do it?"
click at [163, 278] on textarea "Sì, subito Sì, ma con riserve Probabilmente no No, mai" at bounding box center [127, 273] width 192 height 62
paste textarea "Yes, immediately Yes, but with reservations Probably not No, never"
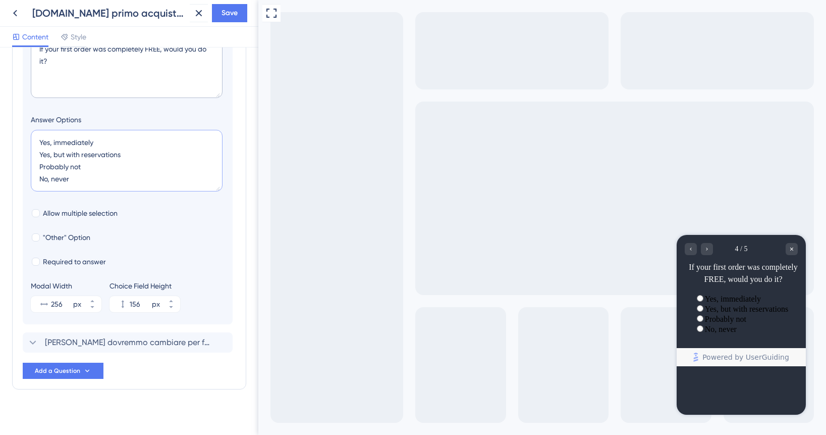
scroll to position [264, 0]
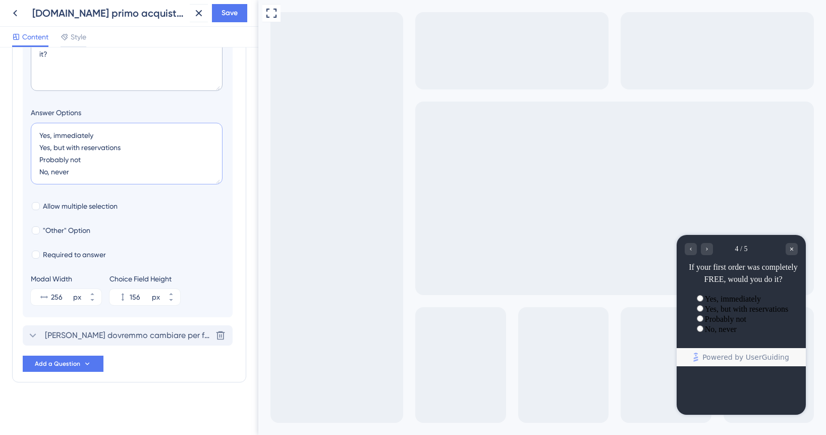
type textarea "Yes, immediately Yes, but with reservations Probably not No, never"
click at [168, 339] on span "[PERSON_NAME] dovremmo cambiare per farti sentire confident nell'ordinare?" at bounding box center [128, 335] width 167 height 12
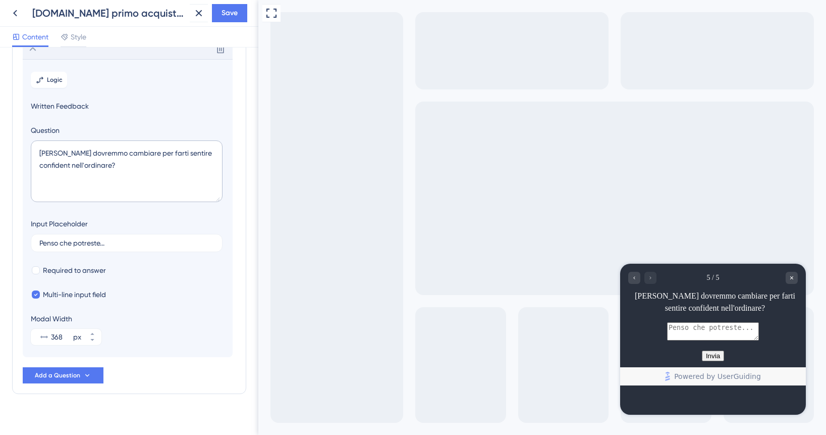
scroll to position [192, 0]
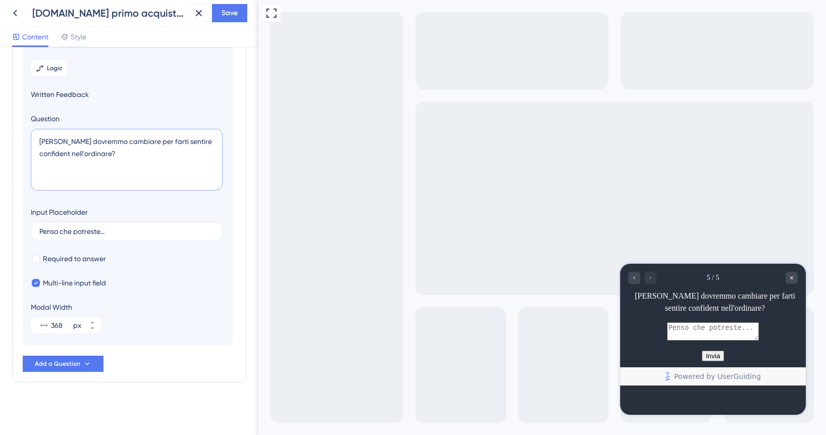
drag, startPoint x: 120, startPoint y: 167, endPoint x: -4, endPoint y: 143, distance: 126.0
click at [0, 0] on html "[DOMAIN_NAME] primo acquisto EN Save Content Style Survey Questions Add questio…" at bounding box center [413, 0] width 826 height 0
paste textarea "What should we change to make you feel confident in ordering"
type textarea "What should we change to make you feel confident in ordering?"
drag, startPoint x: 134, startPoint y: 231, endPoint x: 21, endPoint y: 225, distance: 113.2
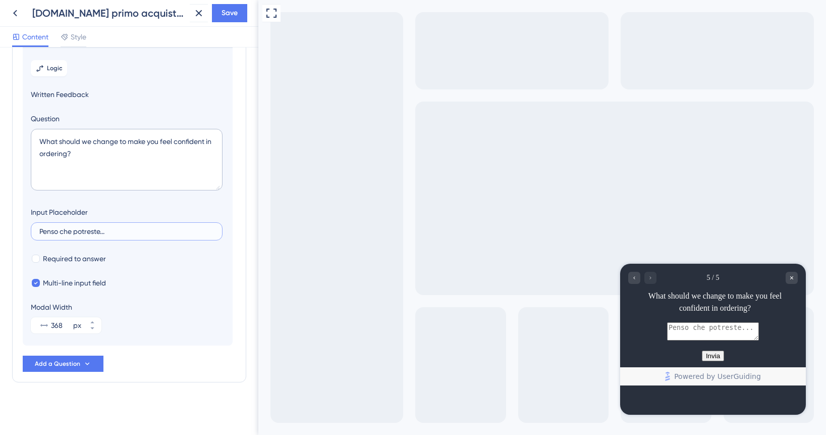
click at [21, 226] on div "Survey Questions Add questions to your survey and edit them below. Learn More H…" at bounding box center [129, 124] width 234 height 515
paste input "I think you could"
type input "I think you could..."
click at [228, 16] on span "Save" at bounding box center [230, 13] width 16 height 12
click at [15, 9] on icon at bounding box center [15, 13] width 12 height 12
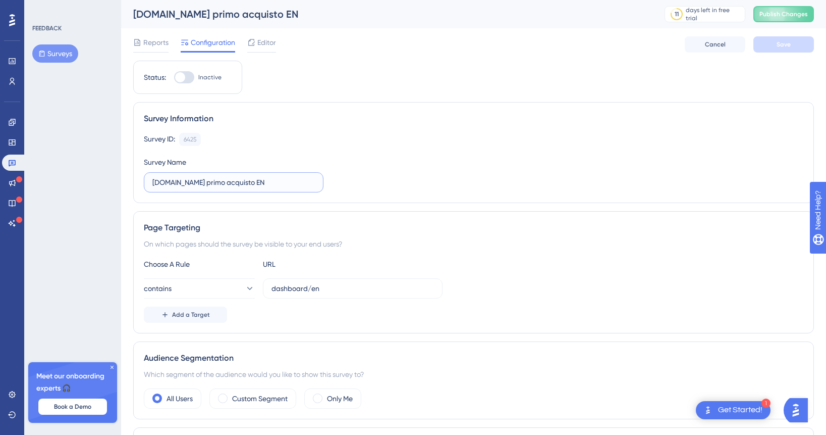
click at [285, 183] on input "[DOMAIN_NAME] primo acquisto EN" at bounding box center [233, 182] width 162 height 11
click at [323, 138] on div "Survey ID: 6425 Copy" at bounding box center [474, 139] width 660 height 13
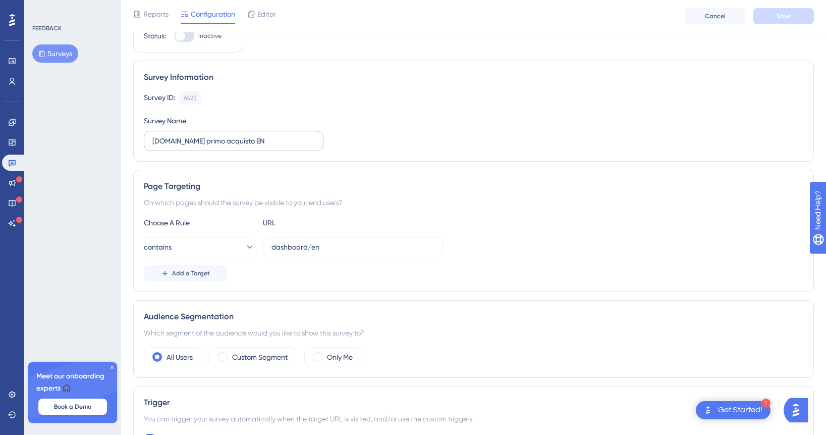
scroll to position [47, 0]
drag, startPoint x: 306, startPoint y: 247, endPoint x: 336, endPoint y: 250, distance: 29.9
click at [337, 250] on input "dashboard/en" at bounding box center [352, 245] width 162 height 11
type input "dashboard"
click at [213, 275] on button "Add a Target" at bounding box center [185, 271] width 83 height 16
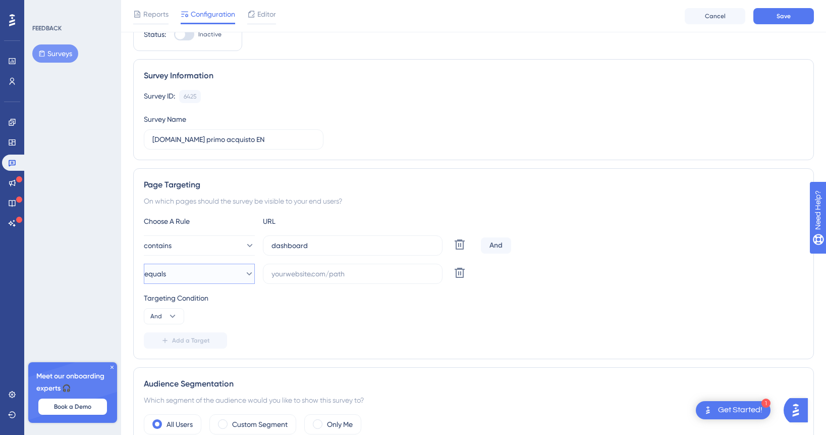
click at [192, 278] on button "equals" at bounding box center [199, 273] width 111 height 20
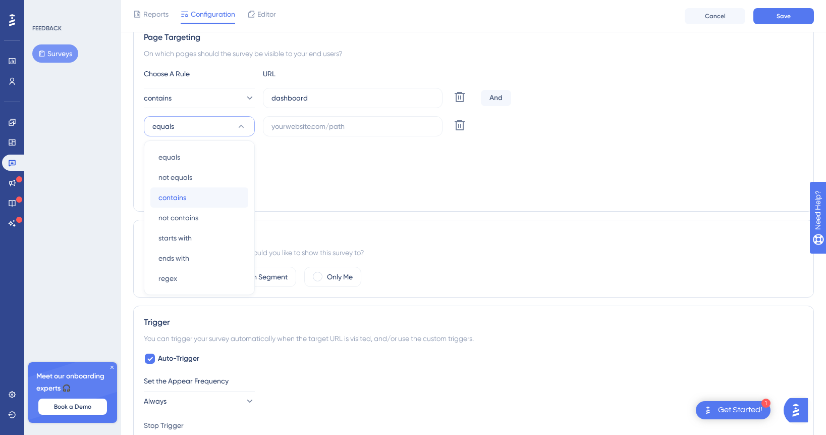
click at [193, 196] on div "contains contains" at bounding box center [199, 197] width 82 height 20
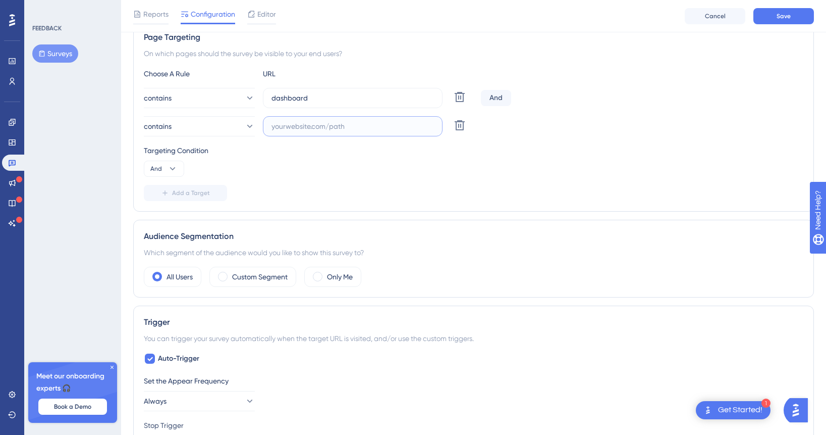
click at [293, 126] on input "text" at bounding box center [352, 126] width 162 height 11
type input "/en"
click at [777, 21] on button "Save" at bounding box center [783, 16] width 61 height 16
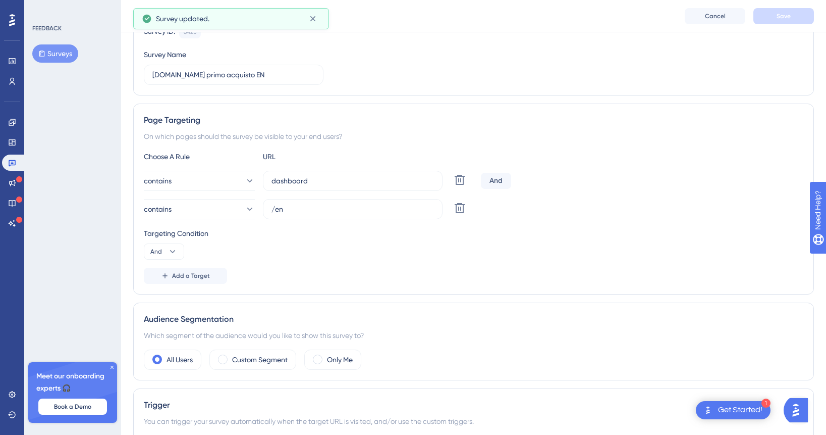
scroll to position [0, 0]
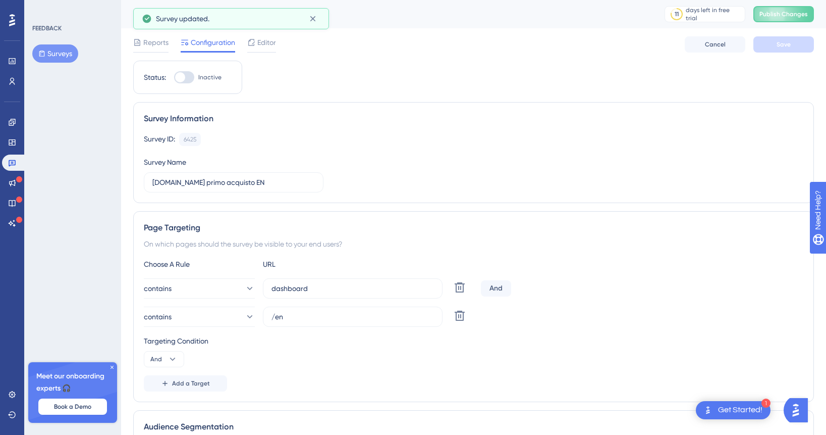
click at [60, 53] on button "Surveys" at bounding box center [55, 53] width 46 height 18
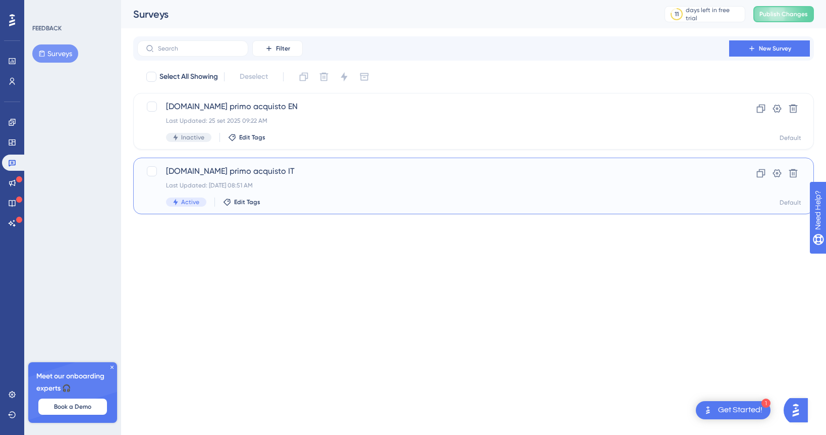
click at [240, 172] on span "[DOMAIN_NAME] primo acquisto IT" at bounding box center [433, 171] width 534 height 12
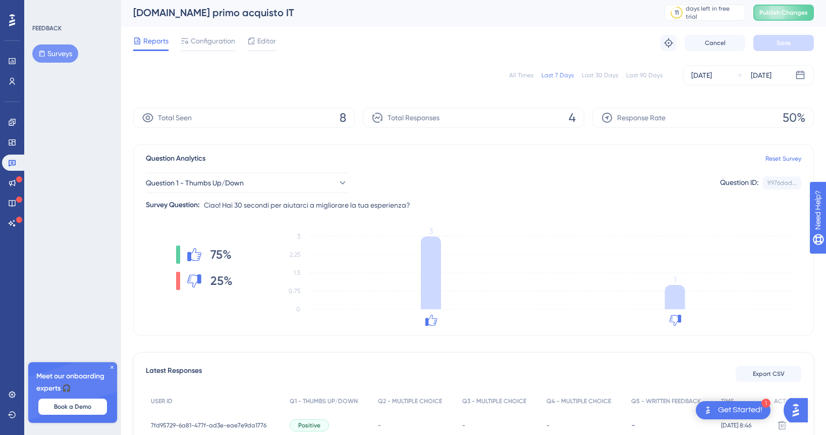
scroll to position [3, 0]
click at [264, 38] on span "Editor" at bounding box center [266, 39] width 19 height 12
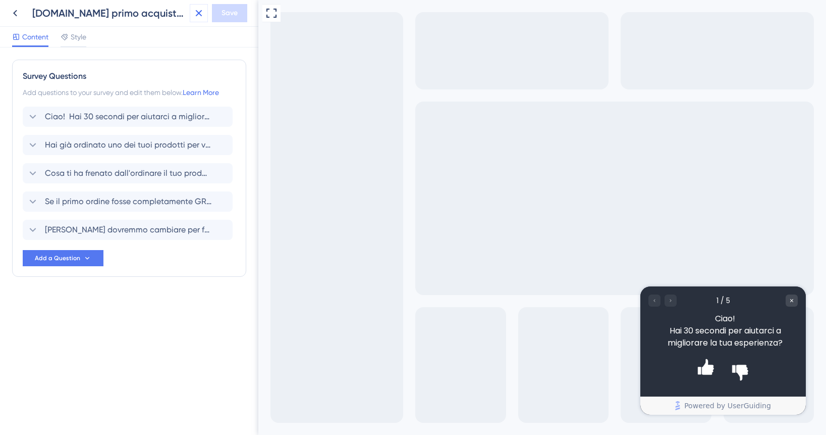
click at [200, 13] on icon at bounding box center [199, 13] width 12 height 12
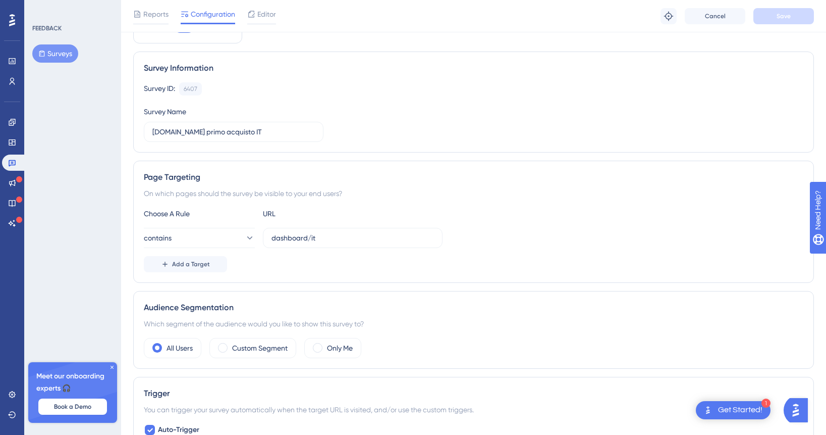
scroll to position [57, 0]
click at [201, 260] on span "Add a Target" at bounding box center [191, 262] width 38 height 8
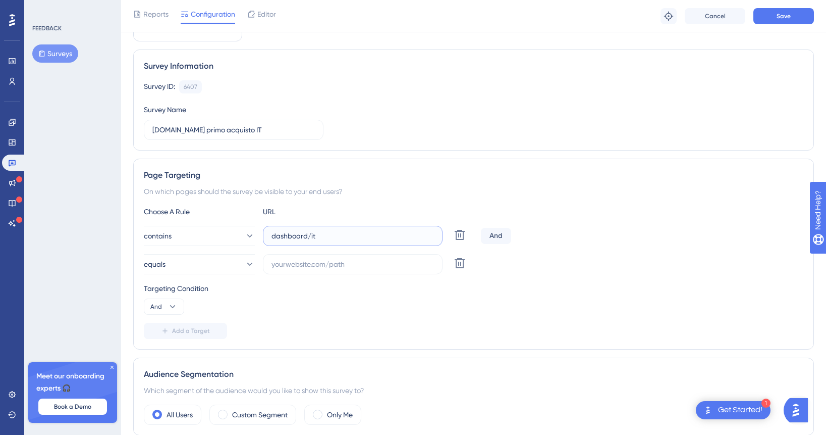
drag, startPoint x: 308, startPoint y: 237, endPoint x: 319, endPoint y: 235, distance: 10.8
click at [319, 235] on input "dashboard/it" at bounding box center [352, 235] width 162 height 11
type input "dashboard"
click at [291, 257] on label at bounding box center [353, 264] width 180 height 20
click at [291, 258] on input "text" at bounding box center [352, 263] width 162 height 11
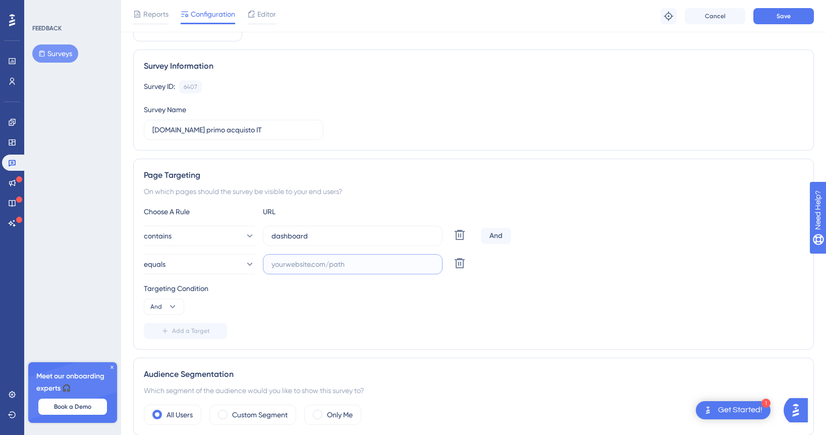
paste input "/it"
type input "/it"
click at [235, 266] on button "equals" at bounding box center [199, 264] width 111 height 20
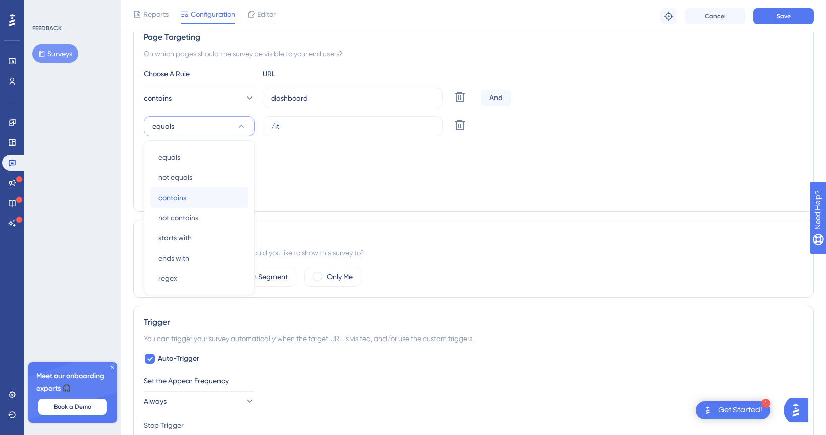
click at [216, 198] on div "contains contains" at bounding box center [199, 197] width 82 height 20
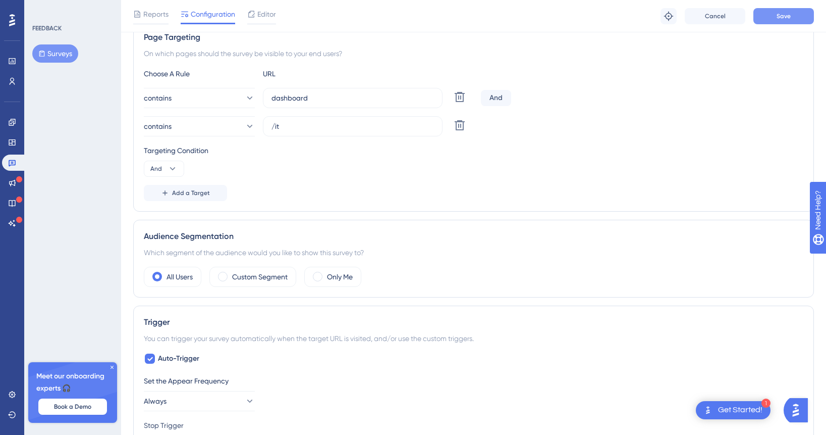
click at [781, 14] on span "Save" at bounding box center [784, 16] width 14 height 8
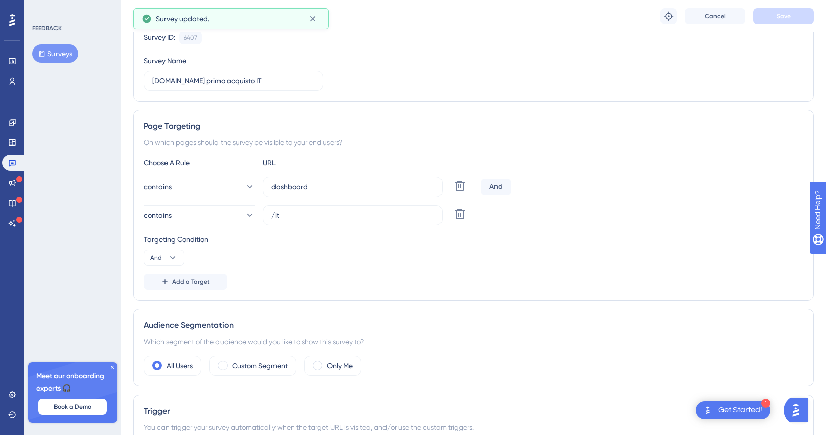
scroll to position [0, 0]
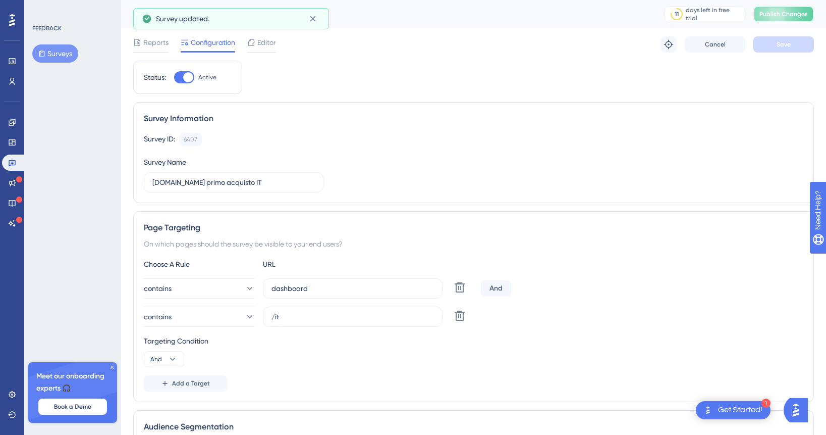
click at [795, 17] on button "Publish Changes" at bounding box center [783, 14] width 61 height 16
